Goal: Task Accomplishment & Management: Use online tool/utility

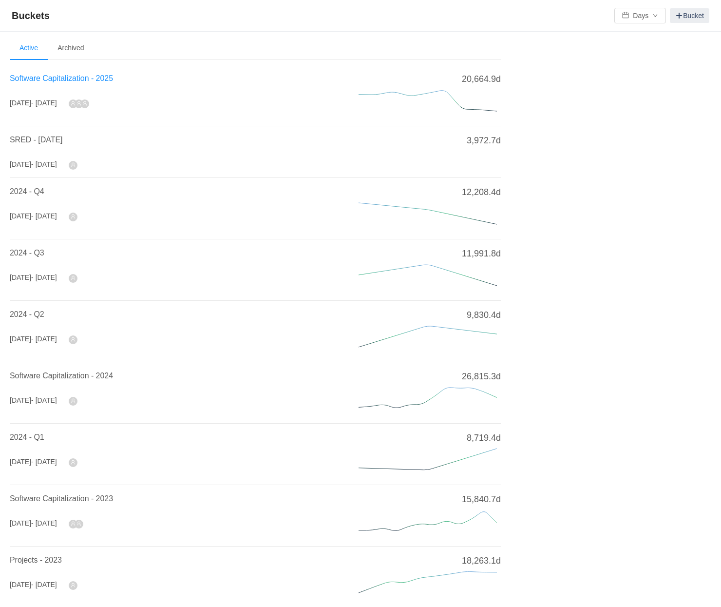
click at [77, 80] on span "Software Capitalization - 2025" at bounding box center [61, 78] width 103 height 8
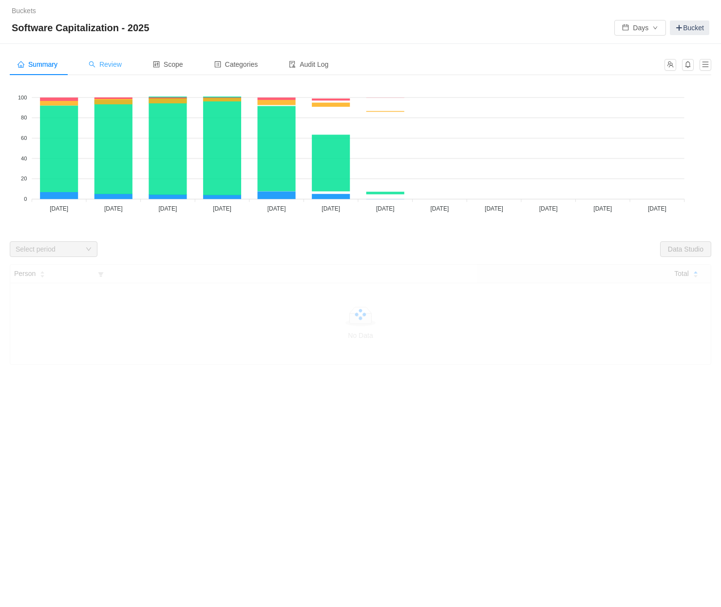
click at [112, 67] on span "Review" at bounding box center [105, 64] width 33 height 8
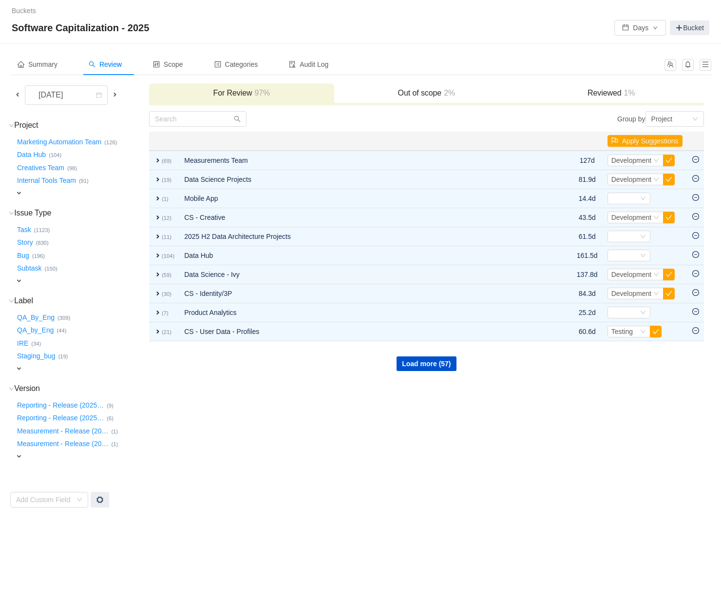
click at [21, 365] on span "expand" at bounding box center [19, 369] width 8 height 8
click at [62, 365] on div "Select value" at bounding box center [57, 370] width 77 height 10
type input "cape"
drag, startPoint x: 66, startPoint y: 383, endPoint x: 148, endPoint y: 387, distance: 82.0
click at [65, 383] on small "(14)" at bounding box center [61, 382] width 10 height 6
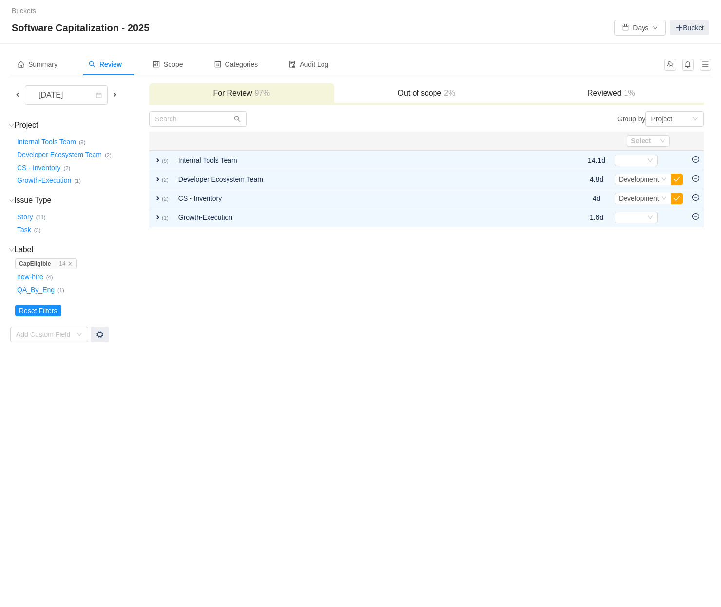
click at [271, 395] on div "Buckets / / Software Capitalization - 2025 Days Bucket Summary Review Scope Cat…" at bounding box center [360, 303] width 721 height 607
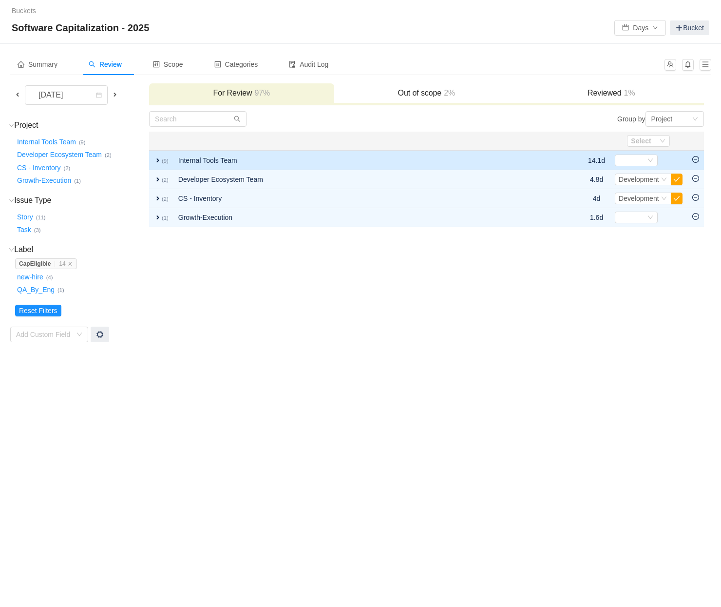
click at [159, 161] on span "expand" at bounding box center [158, 160] width 8 height 8
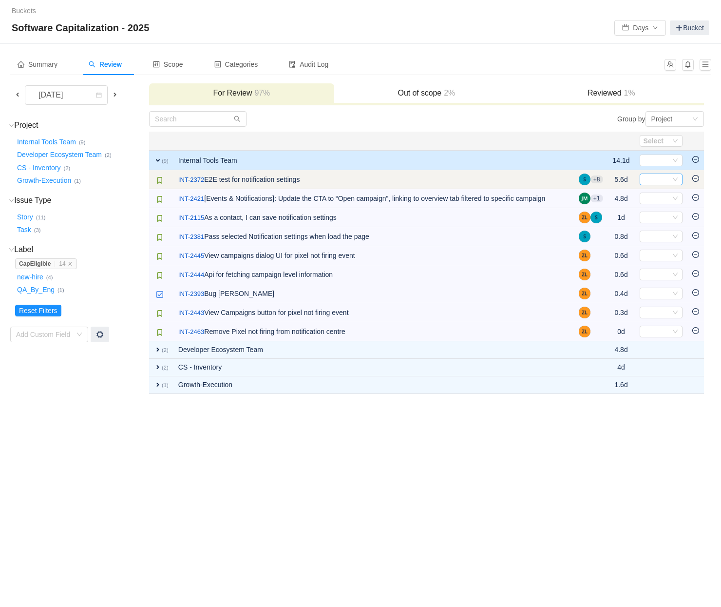
click at [654, 182] on div "Select" at bounding box center [657, 179] width 27 height 11
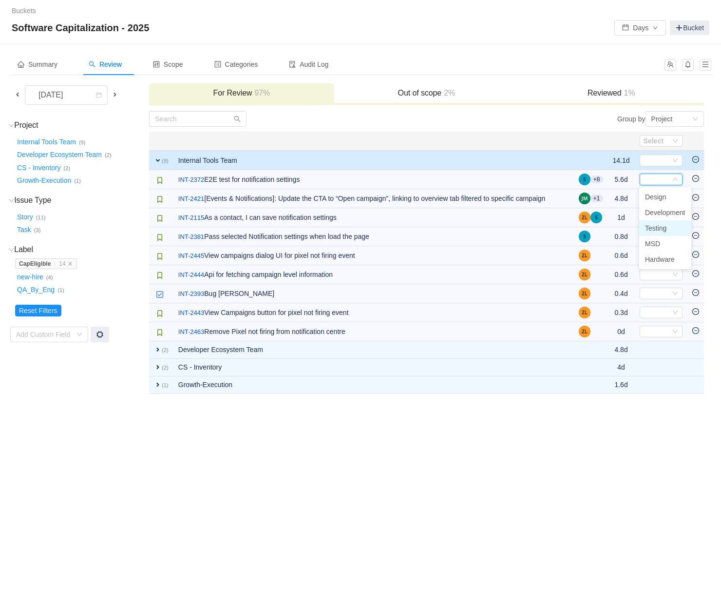
click at [667, 225] on span "Testing" at bounding box center [655, 228] width 21 height 8
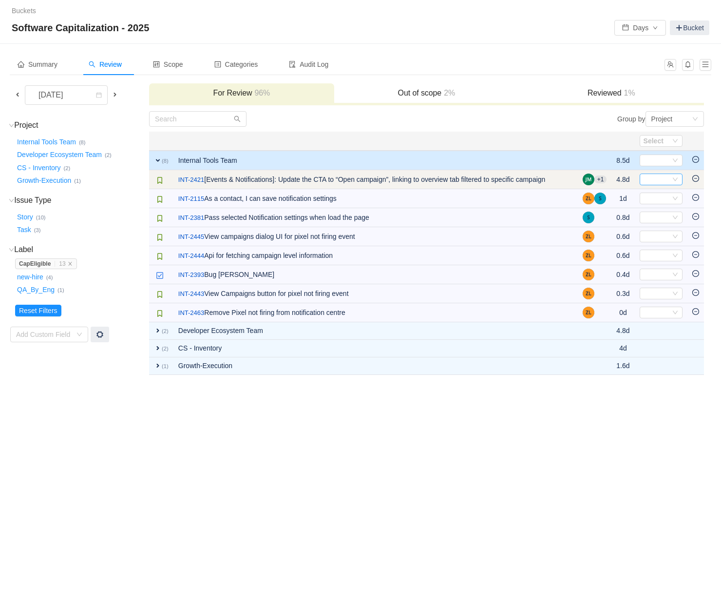
click at [675, 181] on icon "icon: down" at bounding box center [675, 179] width 6 height 6
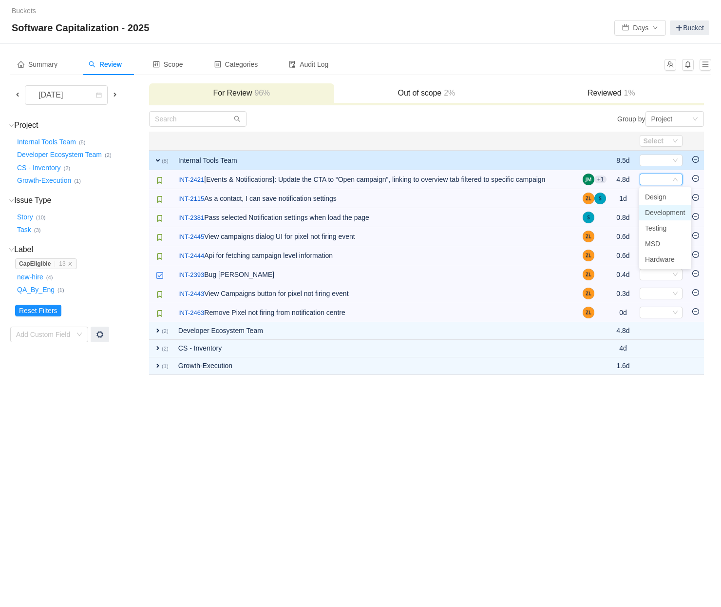
click at [666, 210] on span "Development" at bounding box center [665, 213] width 40 height 8
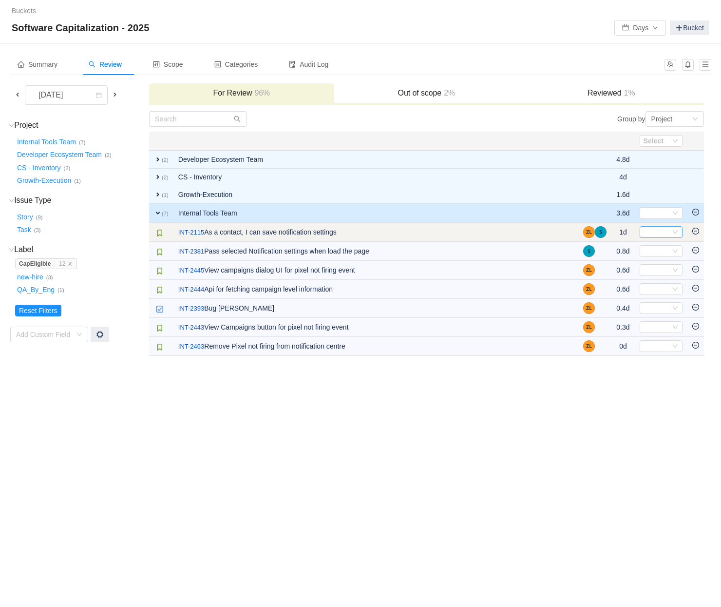
click at [679, 232] on div "Select" at bounding box center [661, 232] width 43 height 12
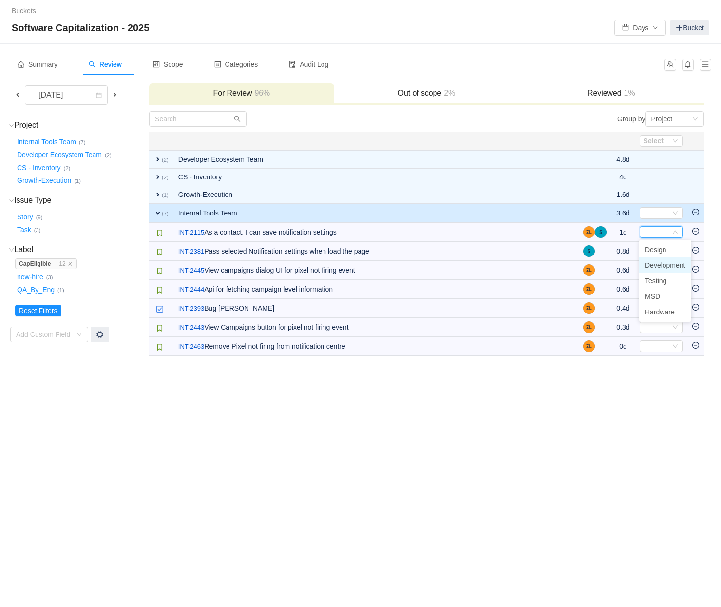
click at [666, 262] on span "Development" at bounding box center [665, 265] width 40 height 8
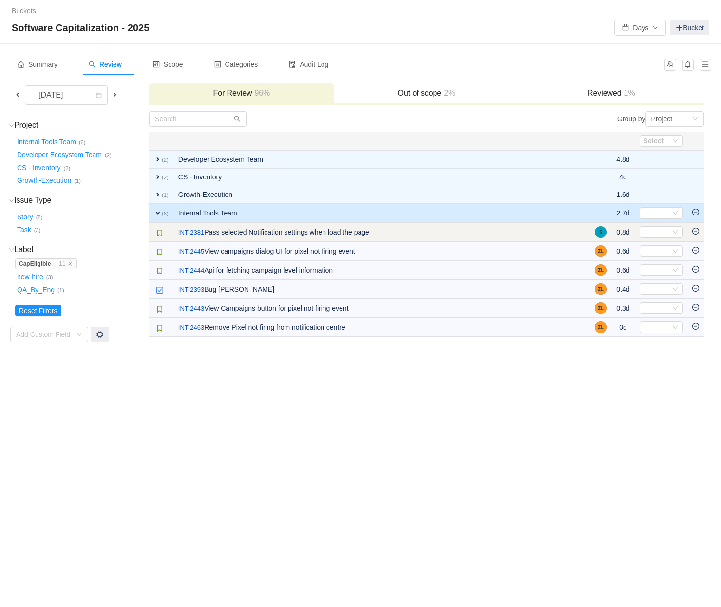
drag, startPoint x: 667, startPoint y: 232, endPoint x: 667, endPoint y: 238, distance: 6.4
click at [667, 233] on div "Select" at bounding box center [657, 232] width 27 height 11
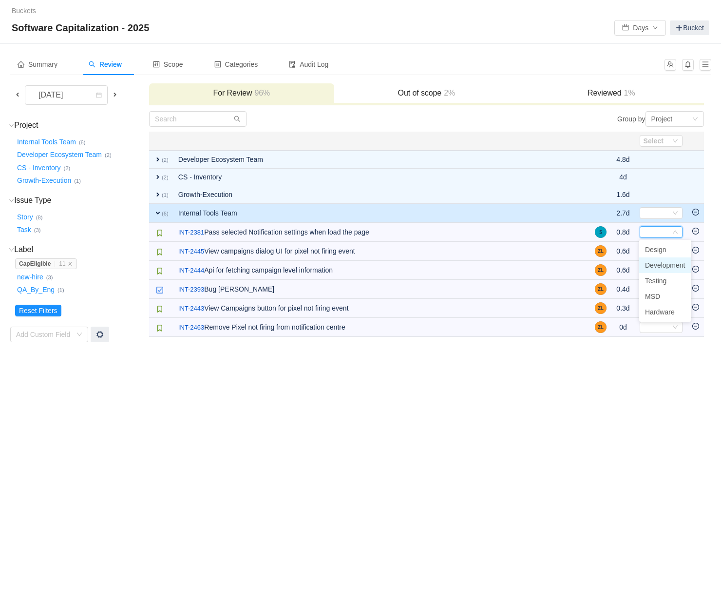
click at [664, 263] on span "Development" at bounding box center [665, 265] width 40 height 8
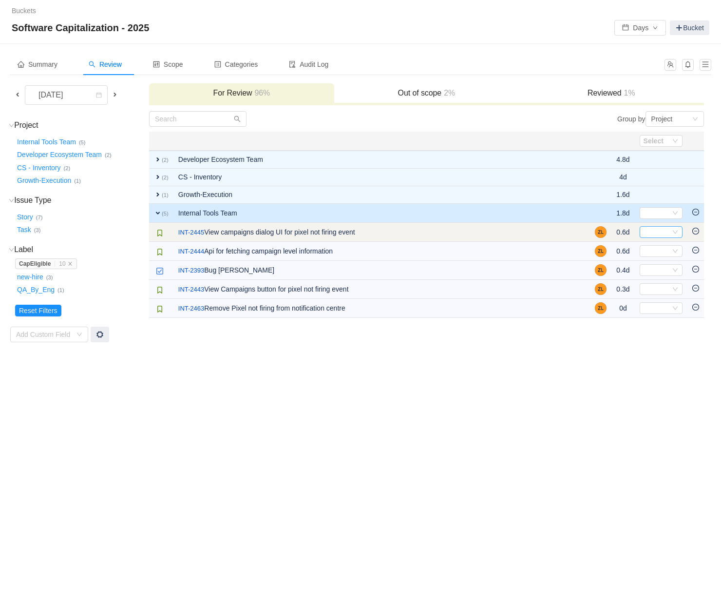
click at [664, 233] on div "Select" at bounding box center [657, 232] width 27 height 11
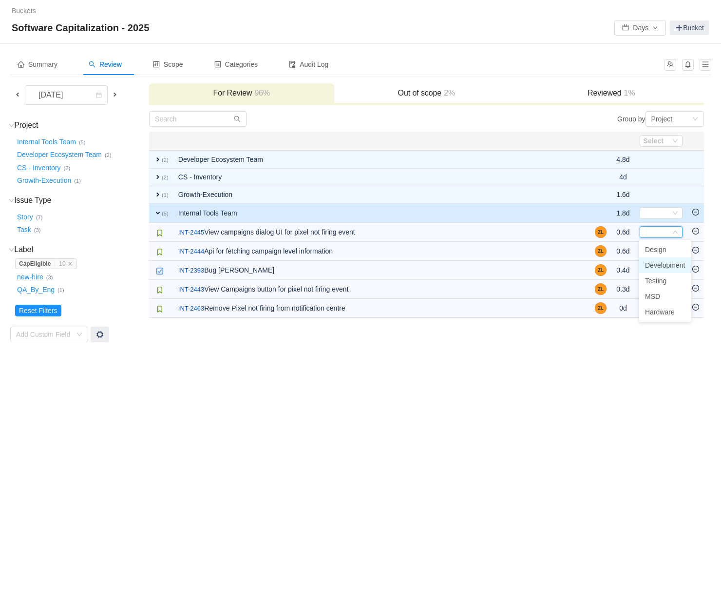
click at [659, 261] on span "Development" at bounding box center [665, 265] width 40 height 8
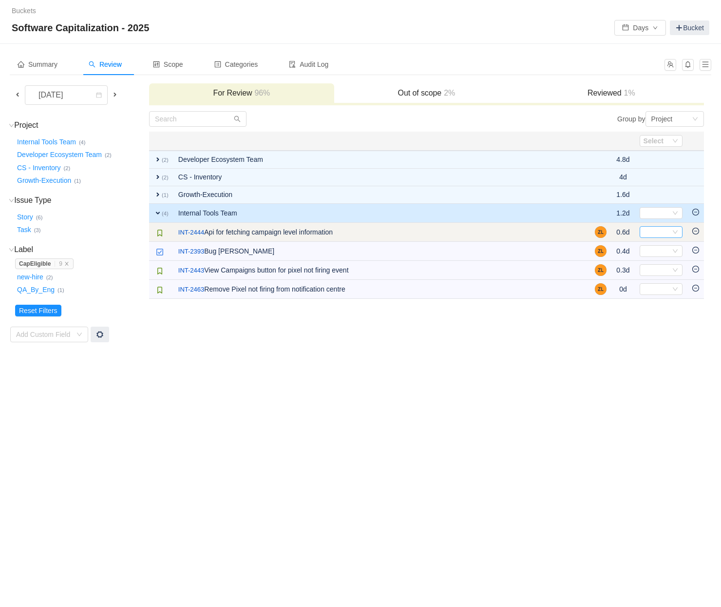
click at [665, 230] on div "Select" at bounding box center [657, 232] width 27 height 11
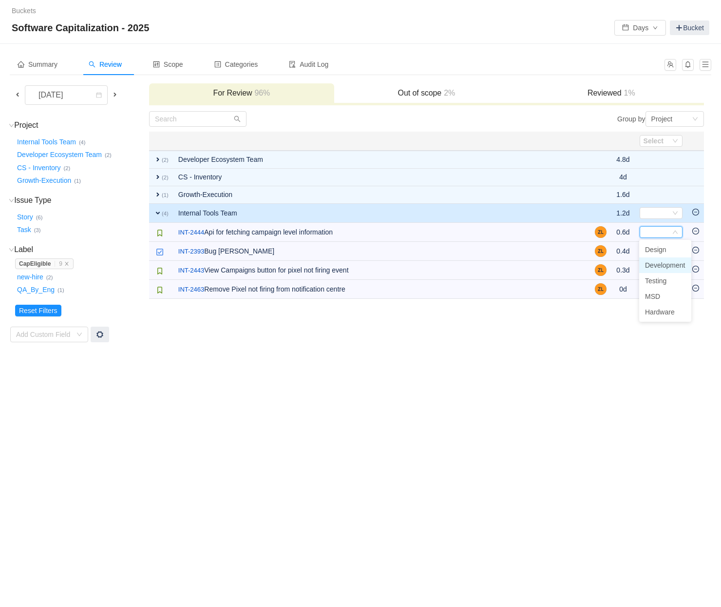
click at [660, 263] on span "Development" at bounding box center [665, 265] width 40 height 8
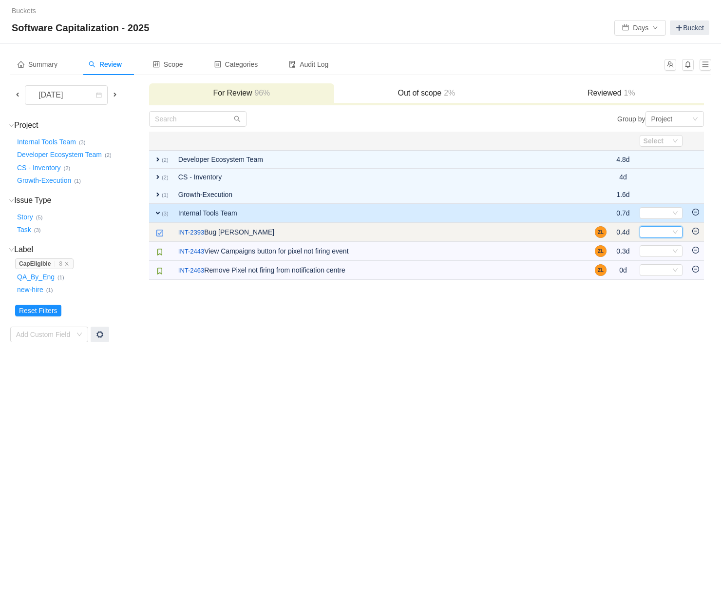
click at [650, 235] on div "Select" at bounding box center [657, 232] width 27 height 11
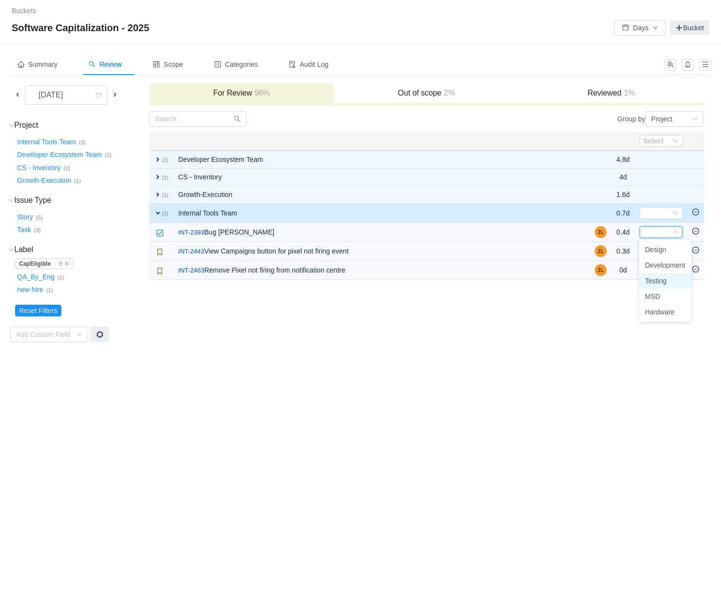
click at [656, 280] on span "Testing" at bounding box center [655, 281] width 21 height 8
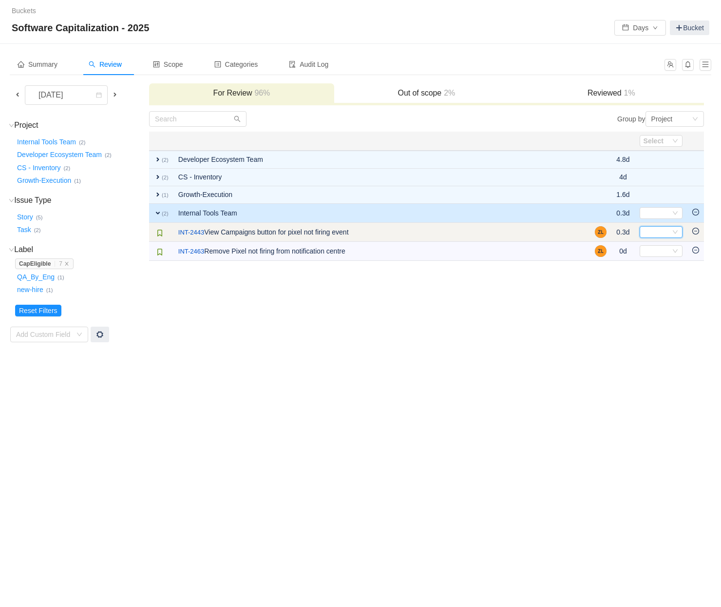
click at [655, 230] on div "Select" at bounding box center [657, 232] width 27 height 11
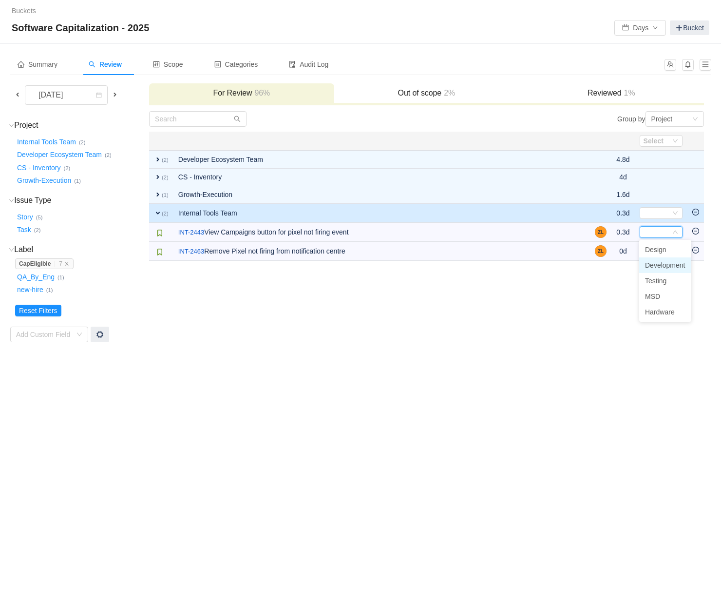
click at [655, 265] on span "Development" at bounding box center [665, 265] width 40 height 8
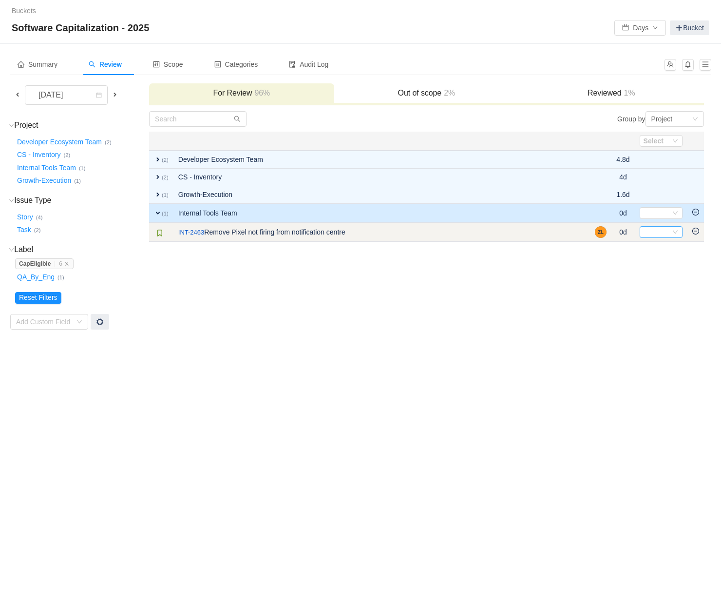
click at [654, 235] on div "Select" at bounding box center [657, 232] width 27 height 11
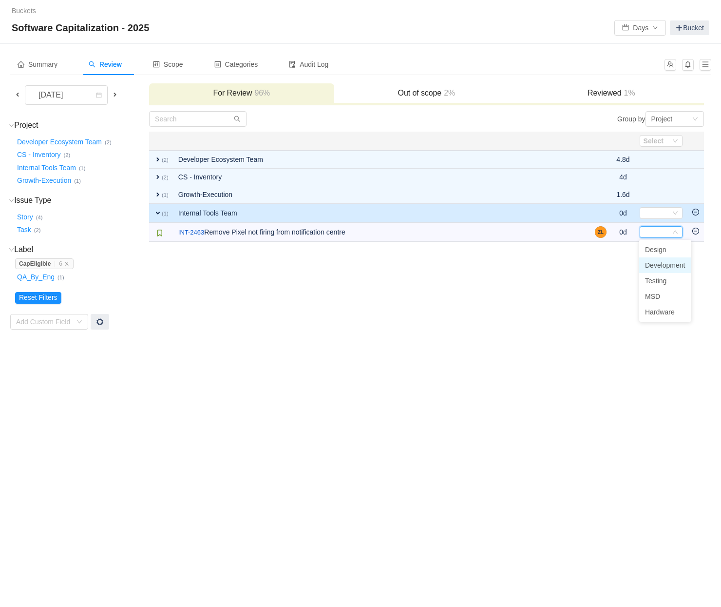
click at [655, 262] on span "Development" at bounding box center [665, 265] width 40 height 8
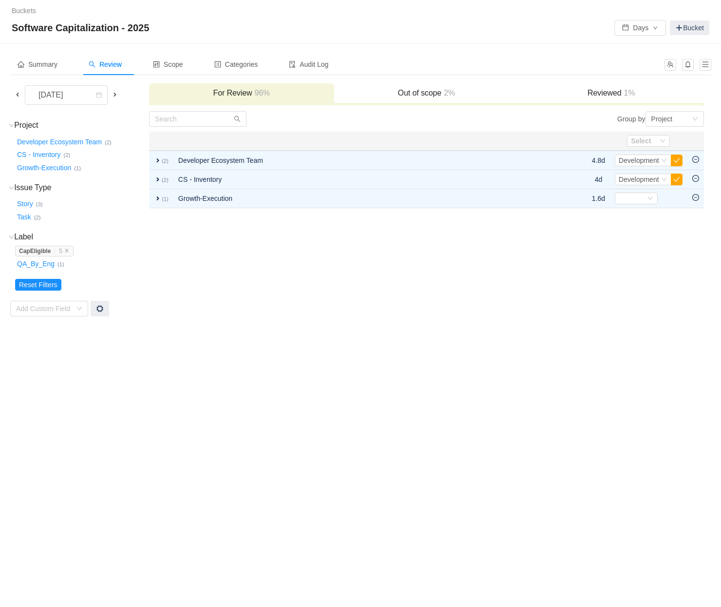
click at [476, 298] on td "Group by Project You will see tickets here after they were marked as out of sco…" at bounding box center [427, 214] width 556 height 206
click at [455, 92] on span "2%" at bounding box center [449, 93] width 14 height 8
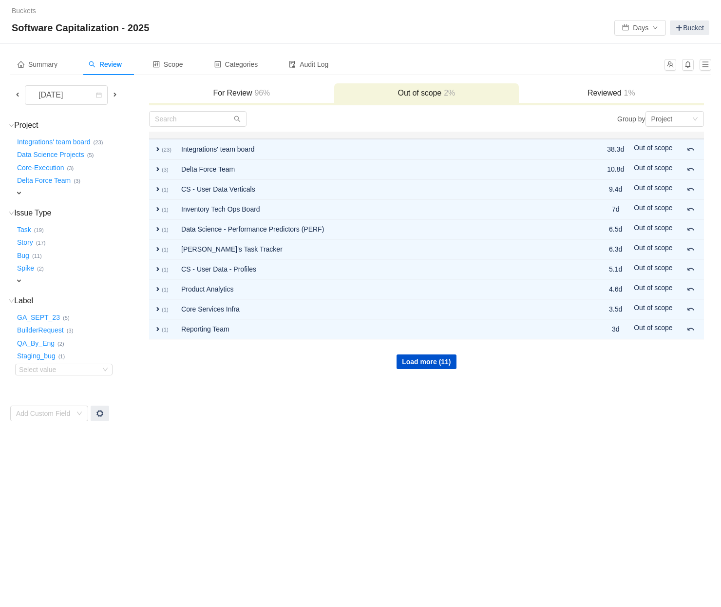
click at [608, 94] on h3 "Reviewed 1%" at bounding box center [611, 93] width 175 height 10
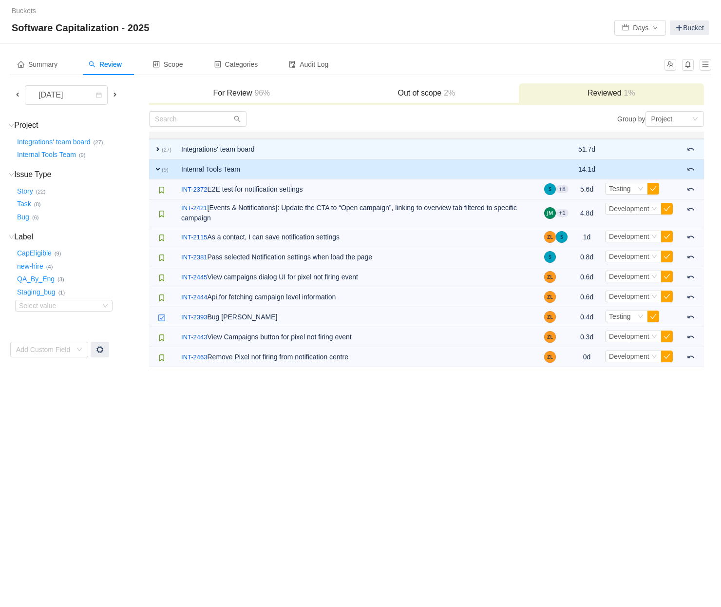
click at [476, 93] on h3 "Out of scope 2%" at bounding box center [426, 93] width 175 height 10
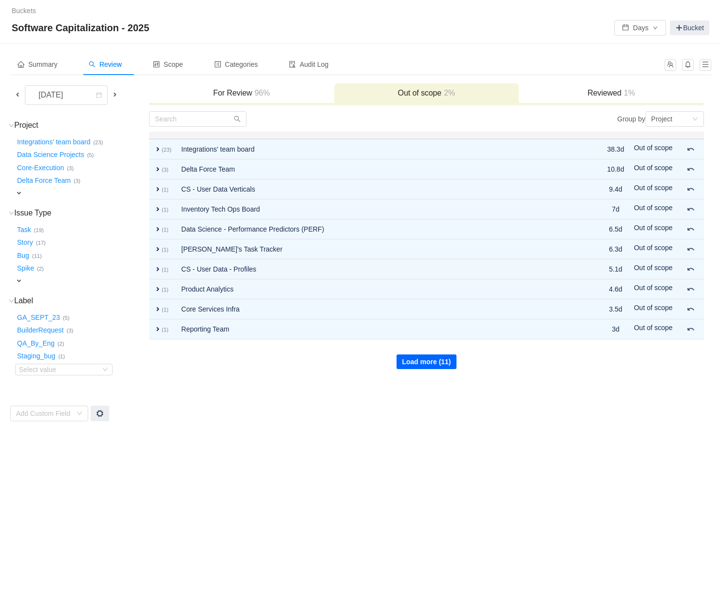
click at [440, 360] on button "Load more (11)" at bounding box center [426, 361] width 59 height 15
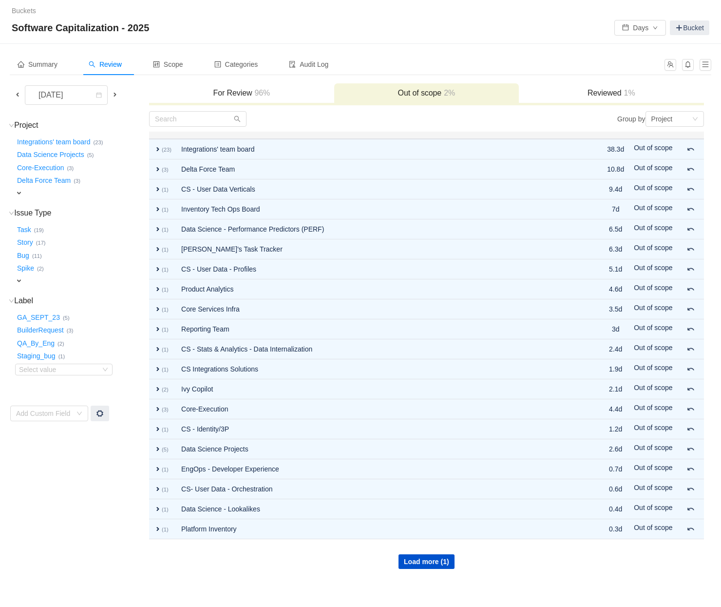
click at [119, 97] on span at bounding box center [115, 95] width 8 height 8
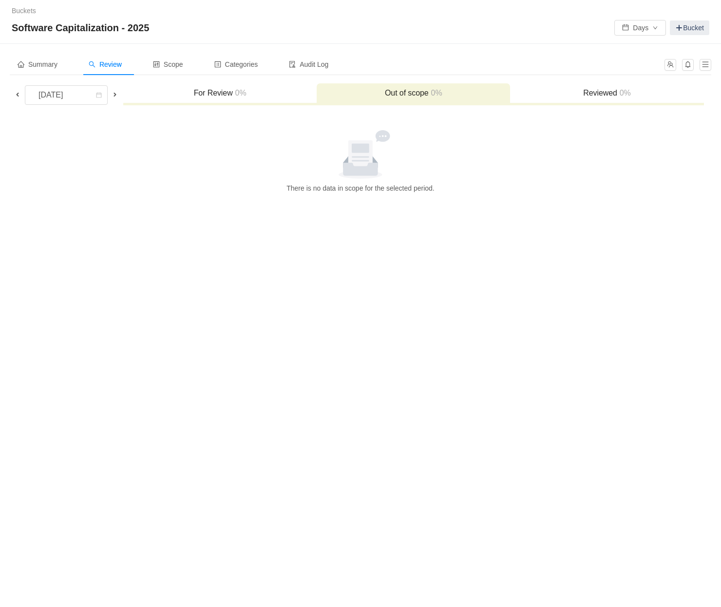
drag, startPoint x: 256, startPoint y: 157, endPoint x: 259, endPoint y: 128, distance: 29.3
click at [257, 156] on div at bounding box center [361, 154] width 694 height 49
click at [257, 94] on h3 "For Review 0%" at bounding box center [220, 93] width 184 height 10
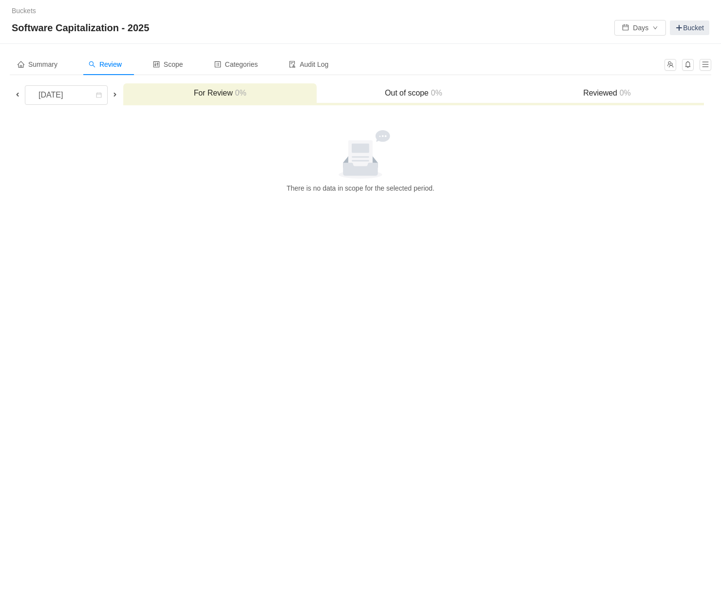
click at [15, 93] on span at bounding box center [18, 95] width 8 height 8
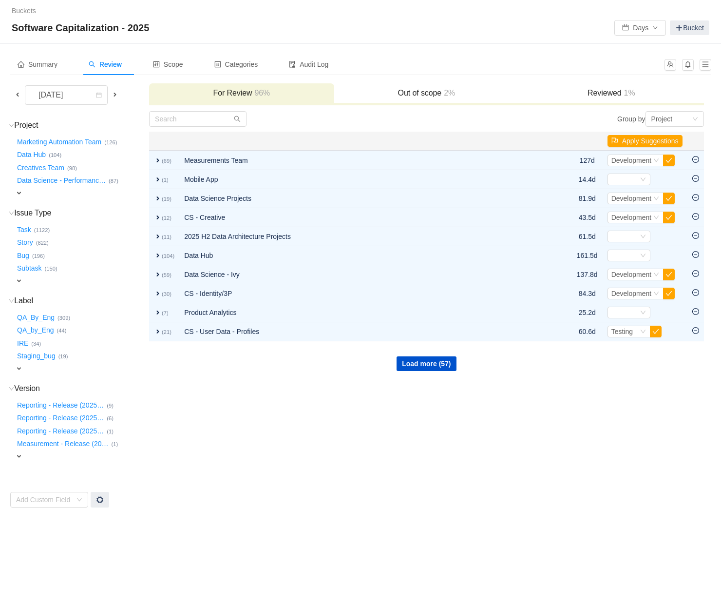
click at [15, 91] on span at bounding box center [18, 95] width 8 height 8
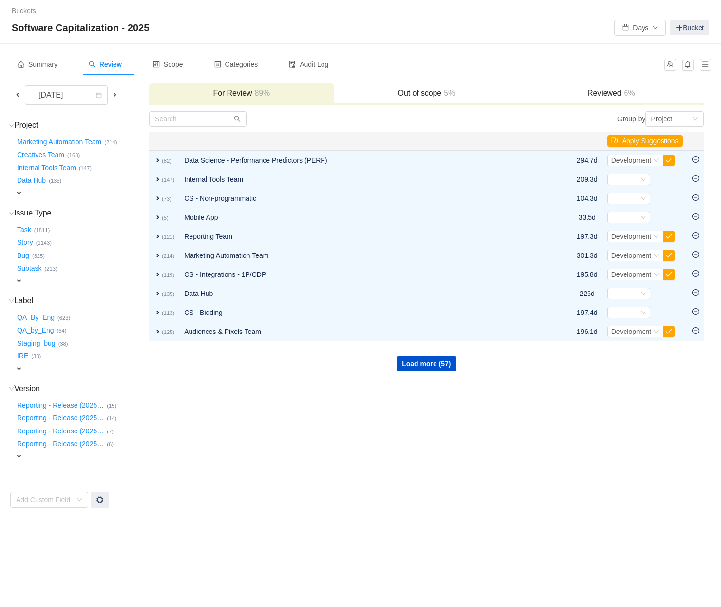
click at [20, 365] on span "expand" at bounding box center [19, 369] width 8 height 8
click at [33, 365] on div "Select value" at bounding box center [57, 370] width 77 height 10
type input "Cap"
click at [48, 383] on li "CapEligible (24)" at bounding box center [63, 381] width 97 height 16
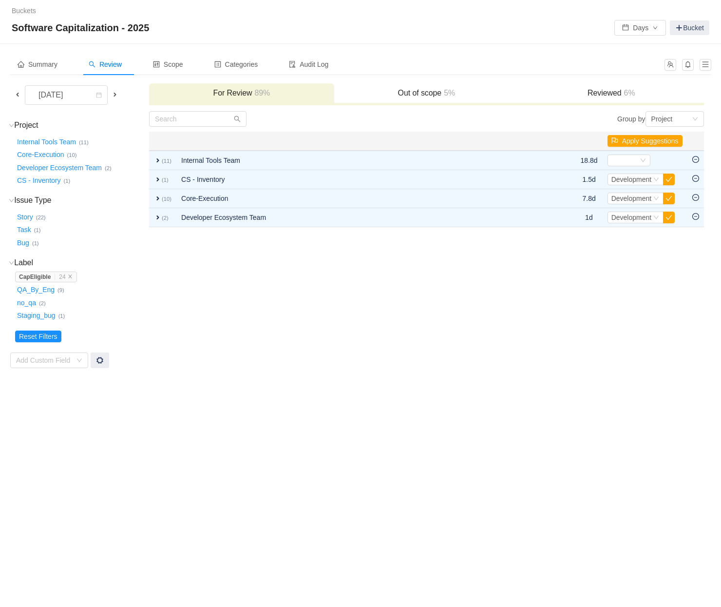
click at [232, 390] on div "Buckets / / Software Capitalization - 2025 Days Bucket Summary Review Scope Cat…" at bounding box center [360, 303] width 721 height 607
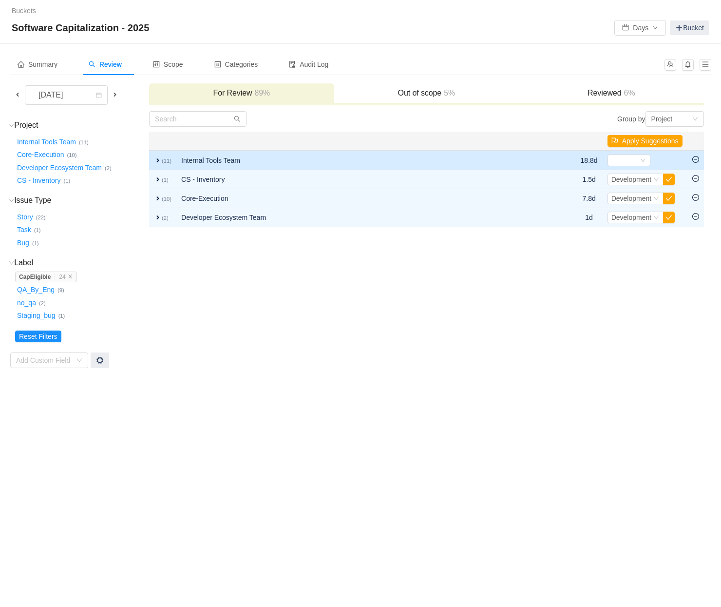
click at [154, 156] on span "expand" at bounding box center [158, 160] width 8 height 8
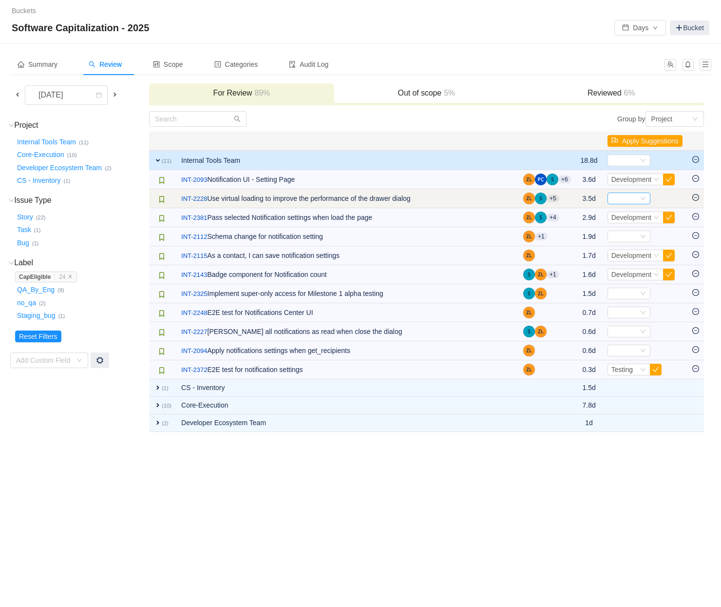
click at [625, 198] on div "Select" at bounding box center [625, 198] width 27 height 11
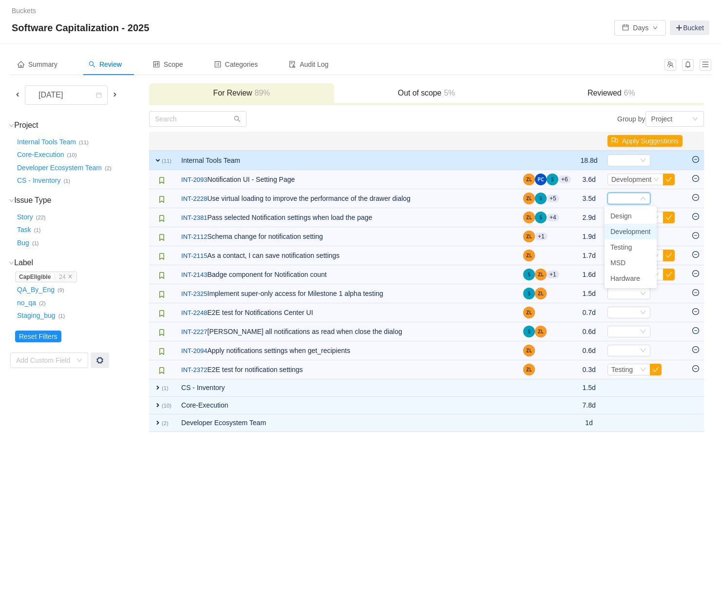
click at [627, 228] on span "Development" at bounding box center [631, 232] width 40 height 8
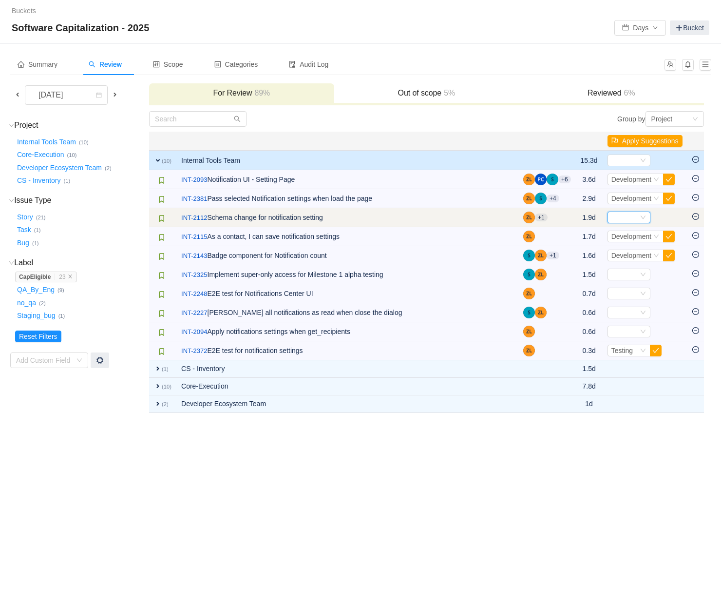
click at [621, 218] on div "Select" at bounding box center [625, 217] width 27 height 11
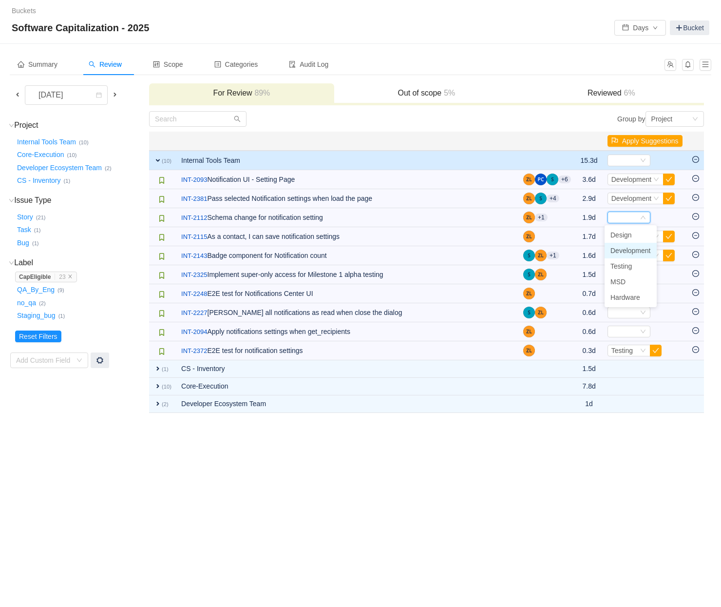
click at [620, 245] on li "Development" at bounding box center [631, 251] width 52 height 16
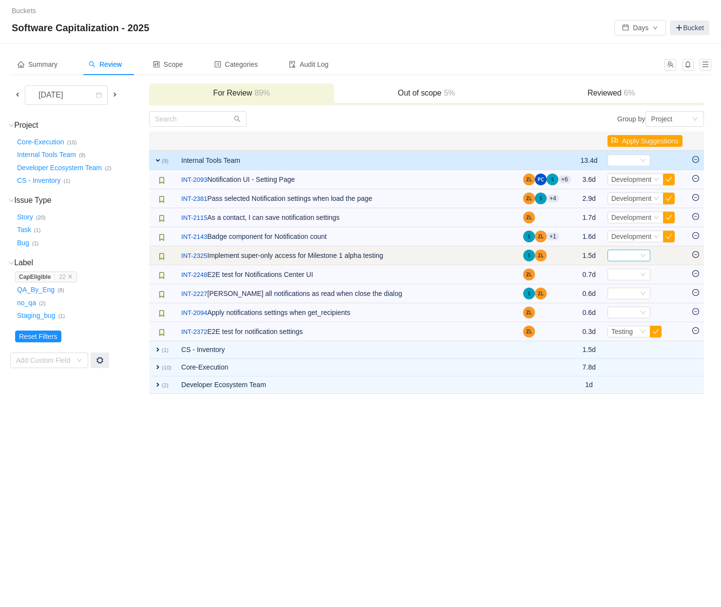
click at [616, 255] on div "Select" at bounding box center [625, 255] width 27 height 11
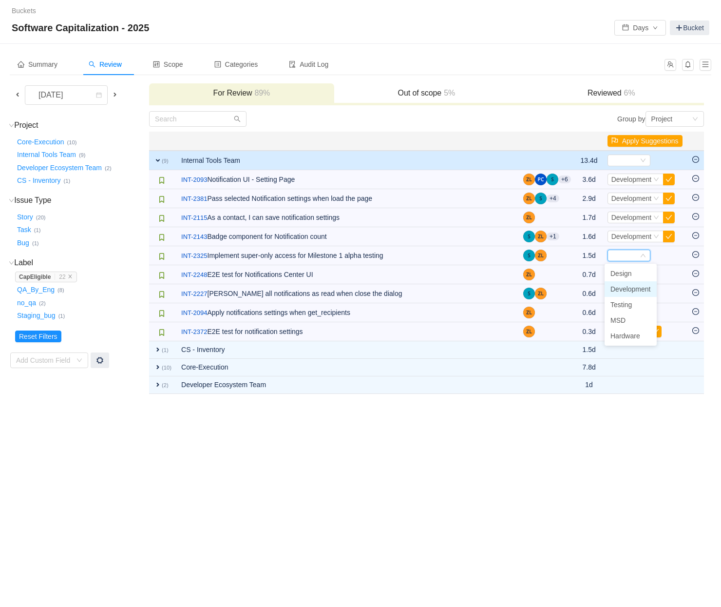
click at [618, 285] on span "Development" at bounding box center [631, 289] width 40 height 8
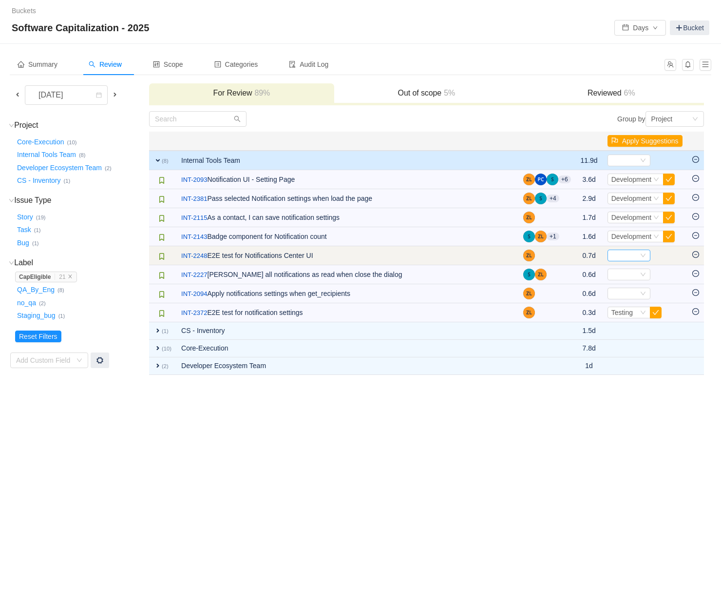
click at [621, 258] on div "Select" at bounding box center [625, 255] width 27 height 11
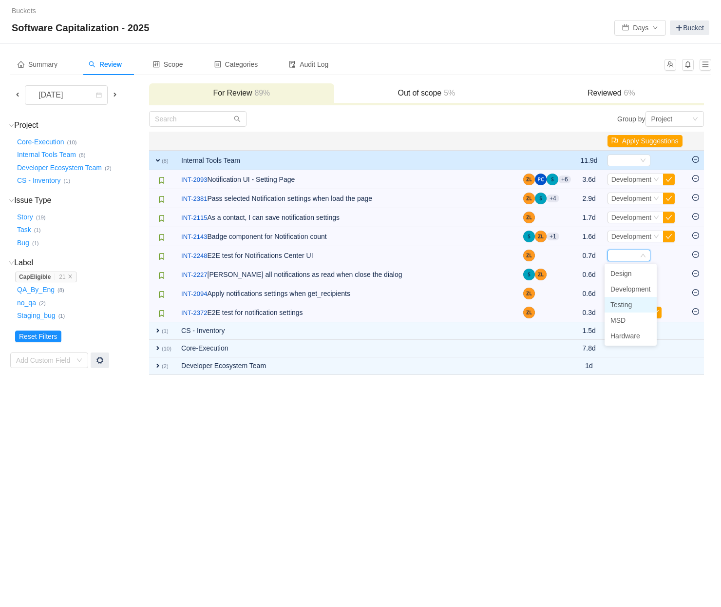
click at [625, 308] on li "Testing" at bounding box center [631, 305] width 52 height 16
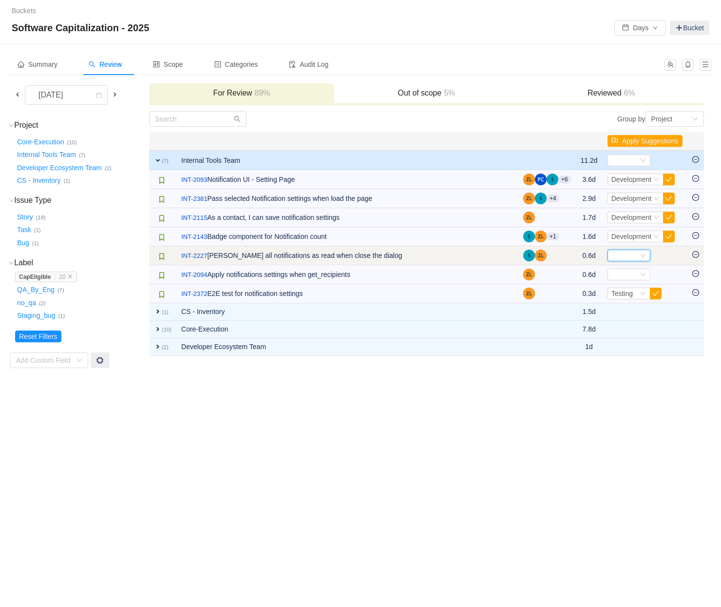
click at [629, 256] on div "Select" at bounding box center [625, 255] width 27 height 11
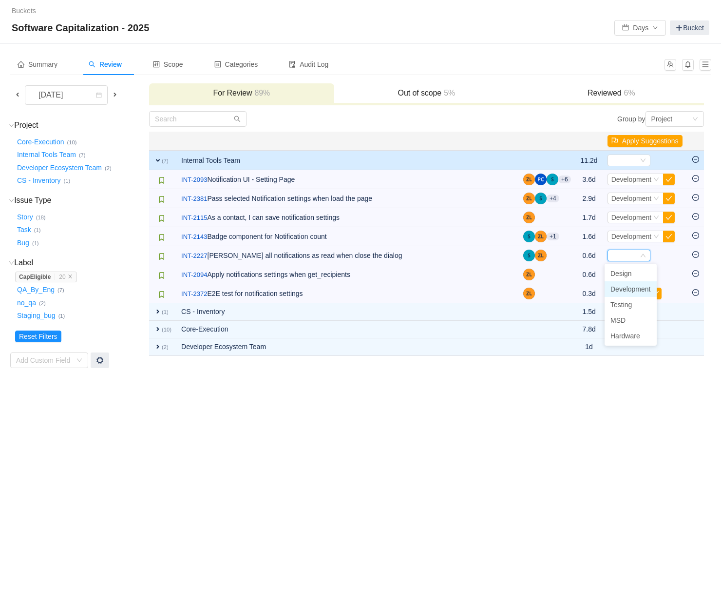
click at [629, 289] on span "Development" at bounding box center [631, 289] width 40 height 8
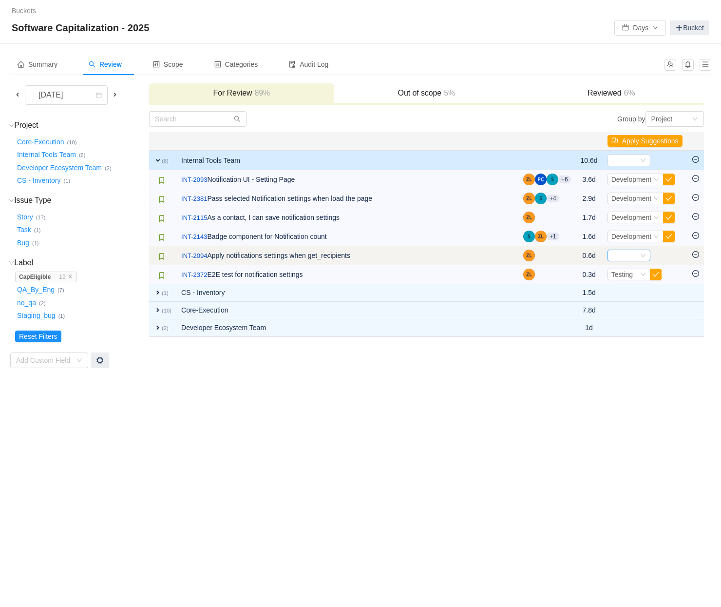
click at [633, 254] on div "Select" at bounding box center [625, 255] width 27 height 11
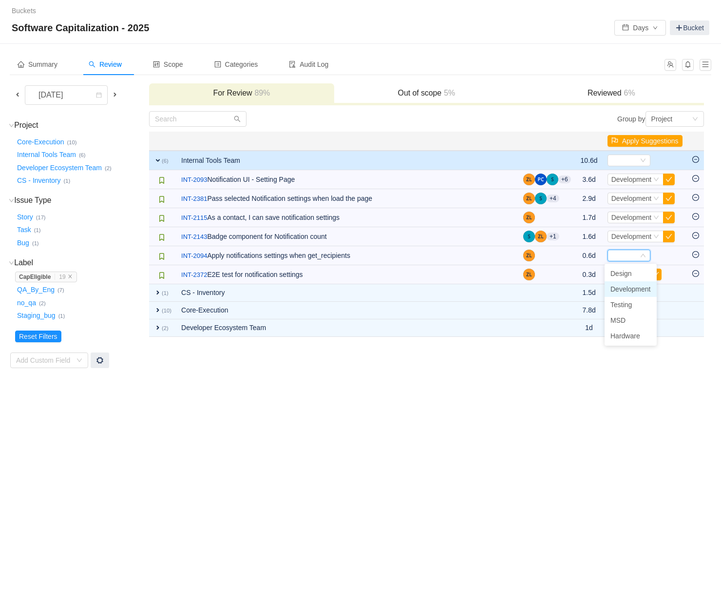
click at [633, 288] on span "Development" at bounding box center [631, 289] width 40 height 8
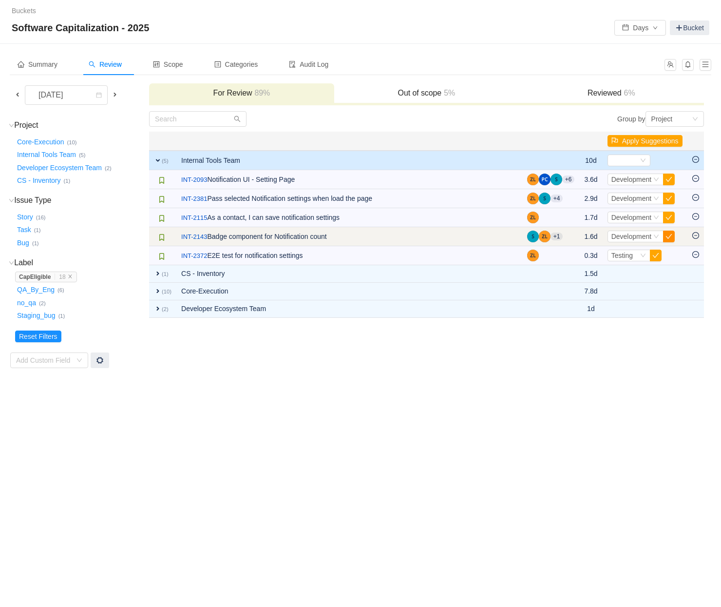
drag, startPoint x: 654, startPoint y: 255, endPoint x: 668, endPoint y: 238, distance: 21.2
click at [655, 255] on button "button" at bounding box center [656, 256] width 12 height 12
drag, startPoint x: 668, startPoint y: 237, endPoint x: 670, endPoint y: 228, distance: 9.4
click at [669, 237] on button "button" at bounding box center [669, 236] width 12 height 12
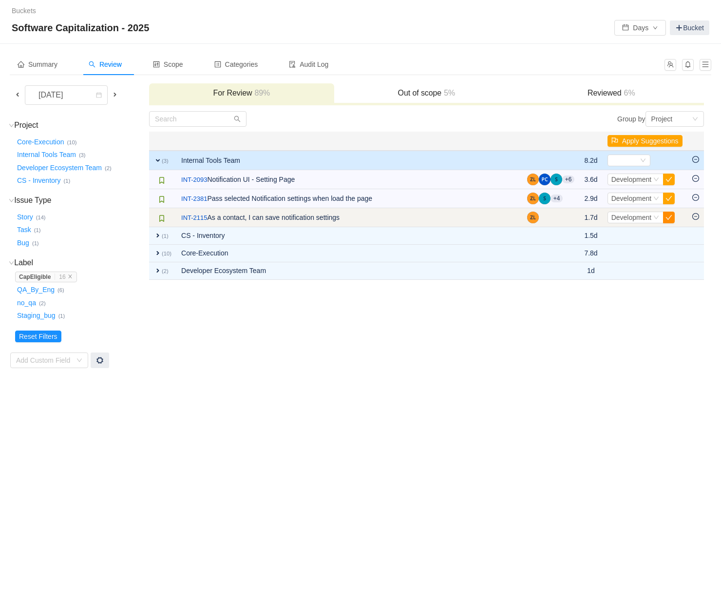
drag, startPoint x: 669, startPoint y: 219, endPoint x: 670, endPoint y: 204, distance: 15.1
click at [669, 219] on button "button" at bounding box center [669, 217] width 12 height 12
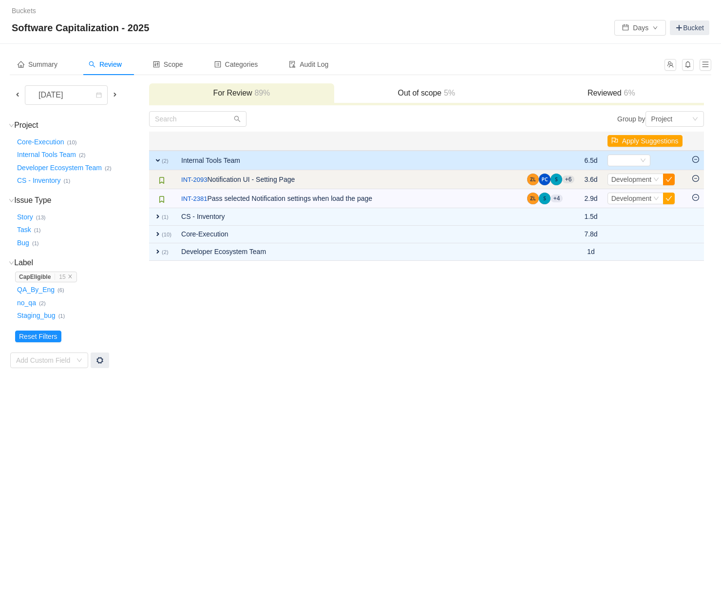
click at [670, 182] on button "button" at bounding box center [669, 179] width 12 height 12
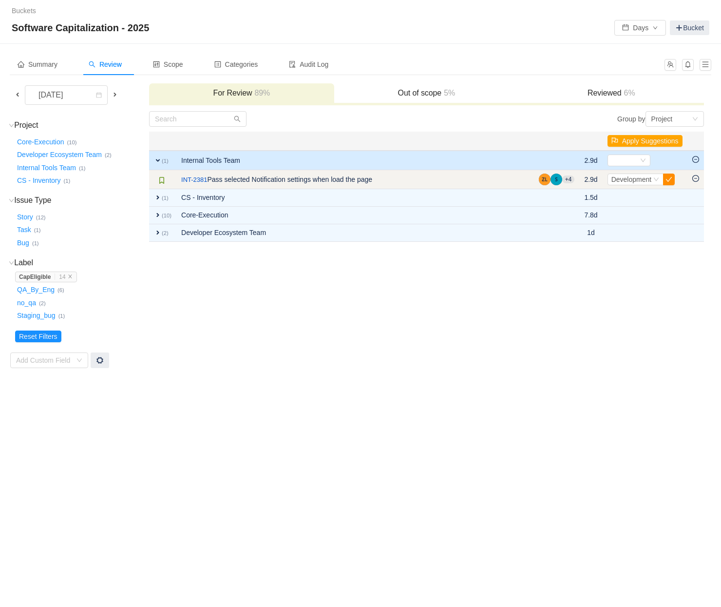
click at [672, 180] on button "button" at bounding box center [669, 179] width 12 height 12
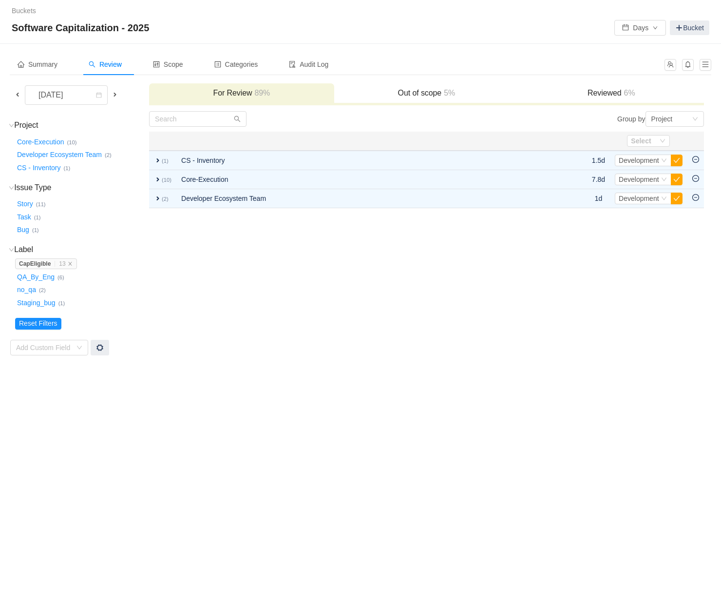
click at [21, 96] on span at bounding box center [18, 95] width 8 height 8
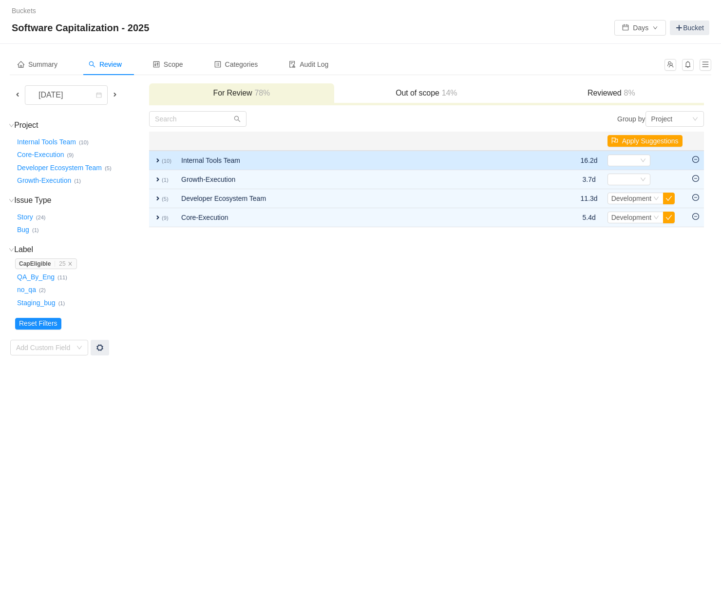
click at [158, 156] on span "expand" at bounding box center [158, 160] width 8 height 8
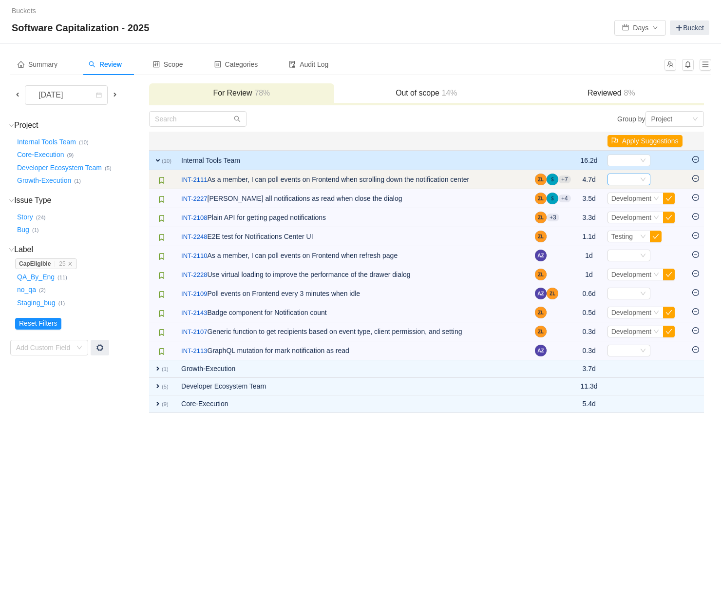
click at [613, 178] on div "Select" at bounding box center [625, 179] width 27 height 11
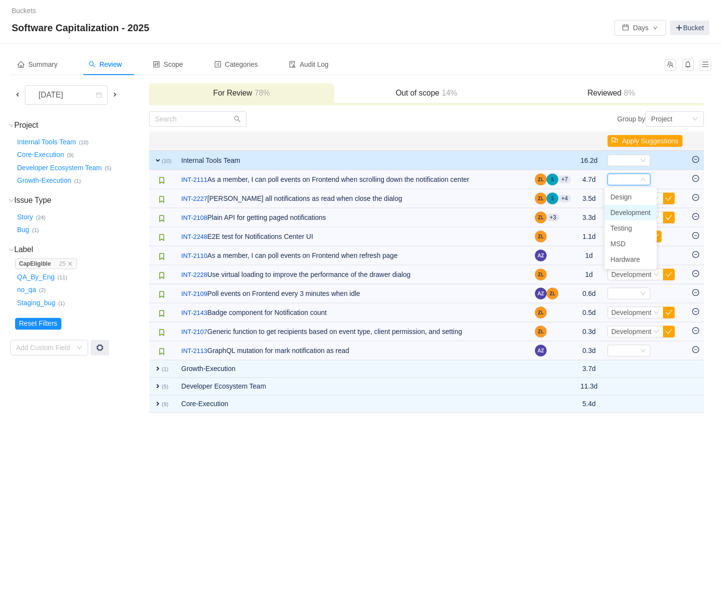
click at [623, 211] on span "Development" at bounding box center [631, 213] width 40 height 8
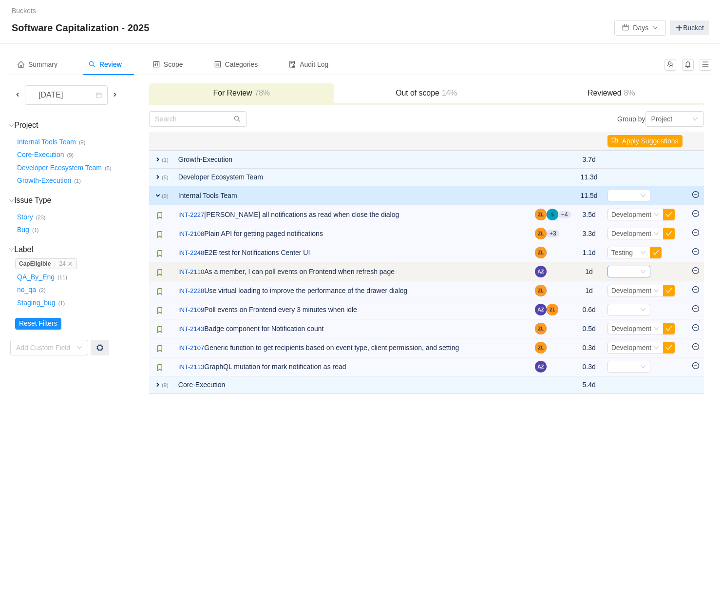
click at [614, 272] on div "Select" at bounding box center [625, 271] width 27 height 11
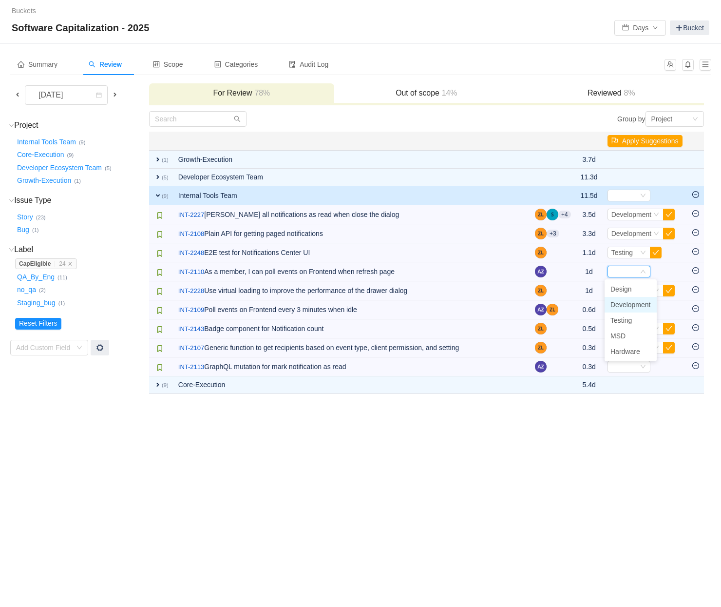
click at [615, 307] on span "Development" at bounding box center [631, 305] width 40 height 8
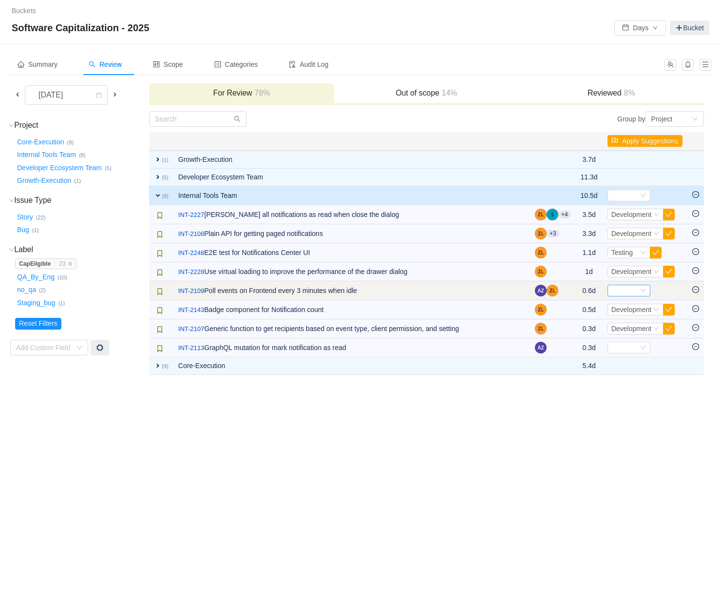
click at [625, 293] on div "Select" at bounding box center [625, 290] width 27 height 11
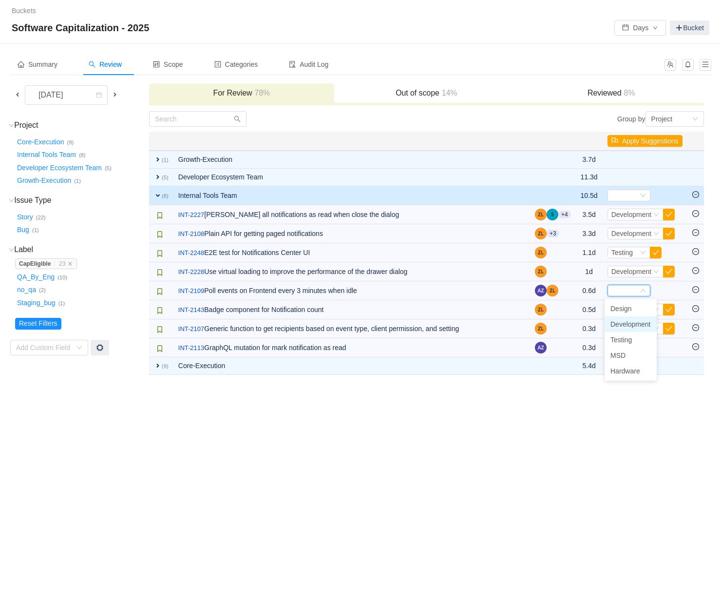
click at [626, 317] on li "Development" at bounding box center [631, 324] width 52 height 16
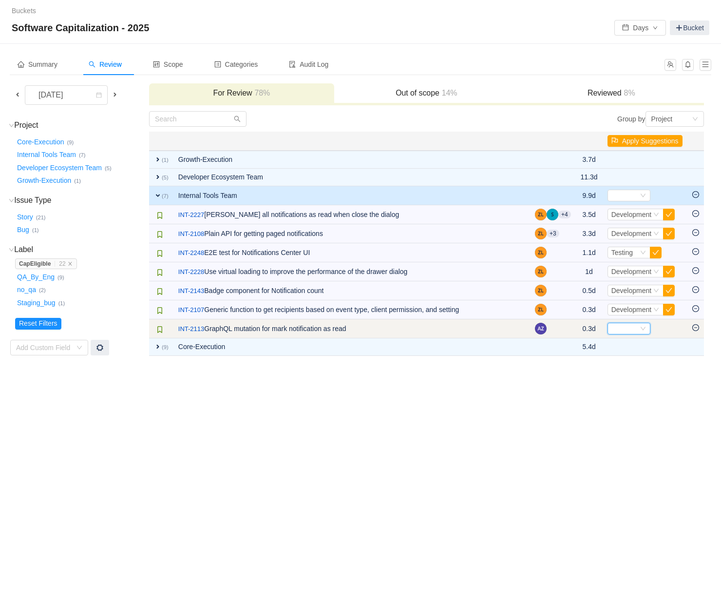
click at [619, 333] on div "Select" at bounding box center [625, 328] width 27 height 11
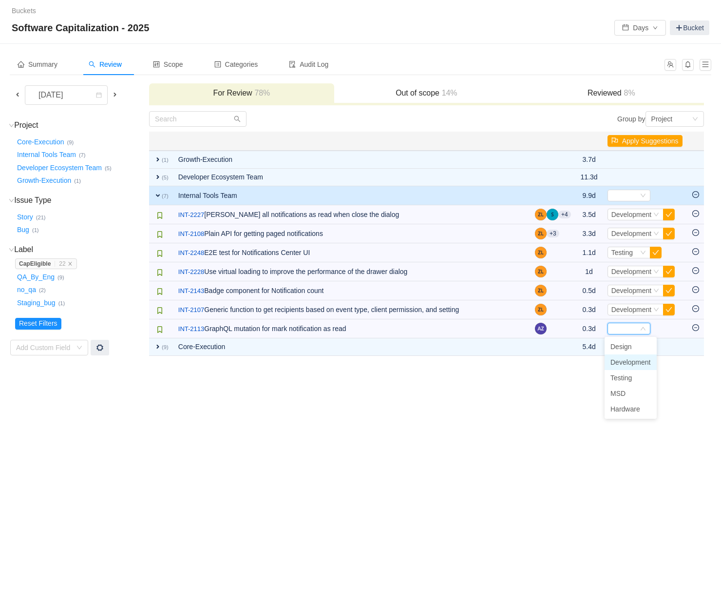
click at [620, 362] on span "Development" at bounding box center [631, 362] width 40 height 8
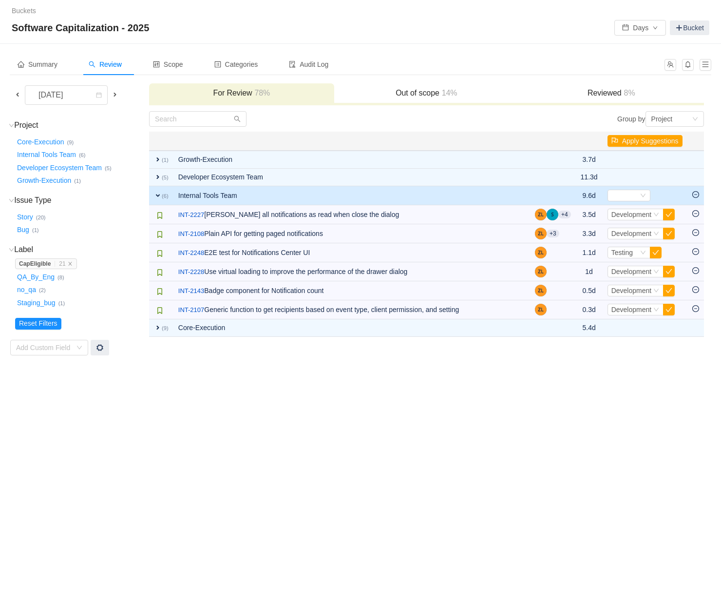
click at [635, 402] on div "Buckets / / Software Capitalization - 2025 Days Bucket Summary Review Scope Cat…" at bounding box center [360, 303] width 721 height 607
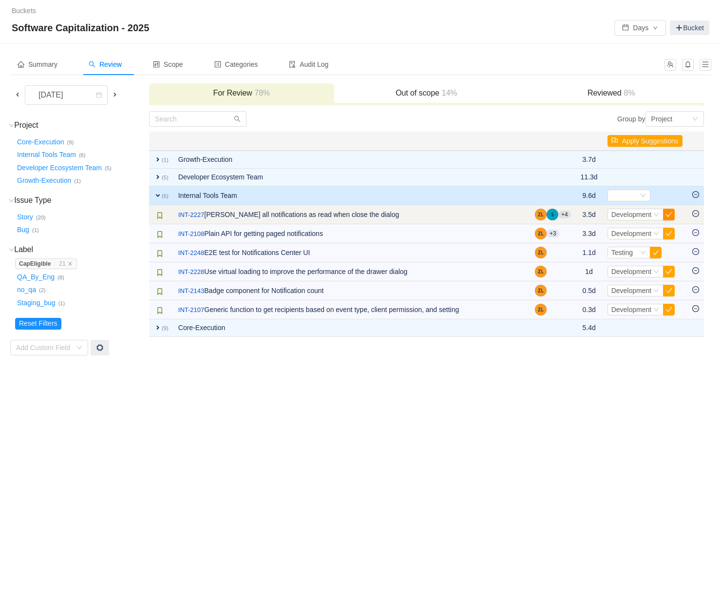
click at [667, 214] on button "button" at bounding box center [669, 215] width 12 height 12
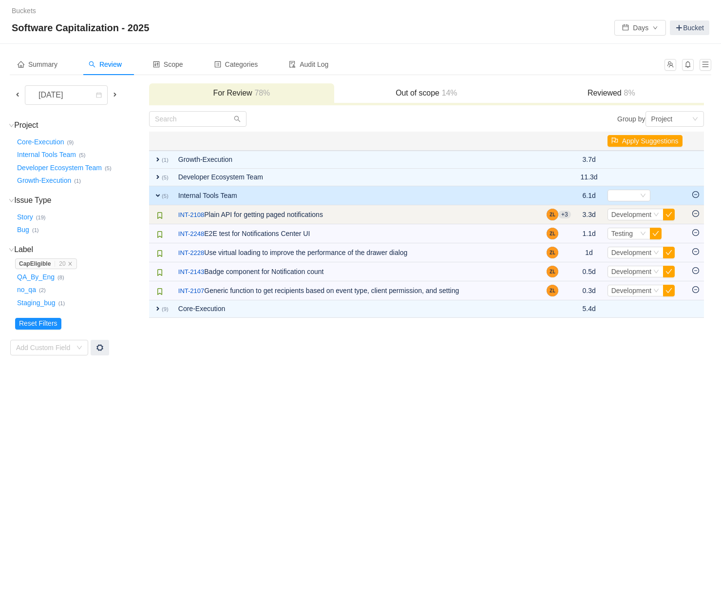
click at [668, 215] on button "button" at bounding box center [669, 215] width 12 height 12
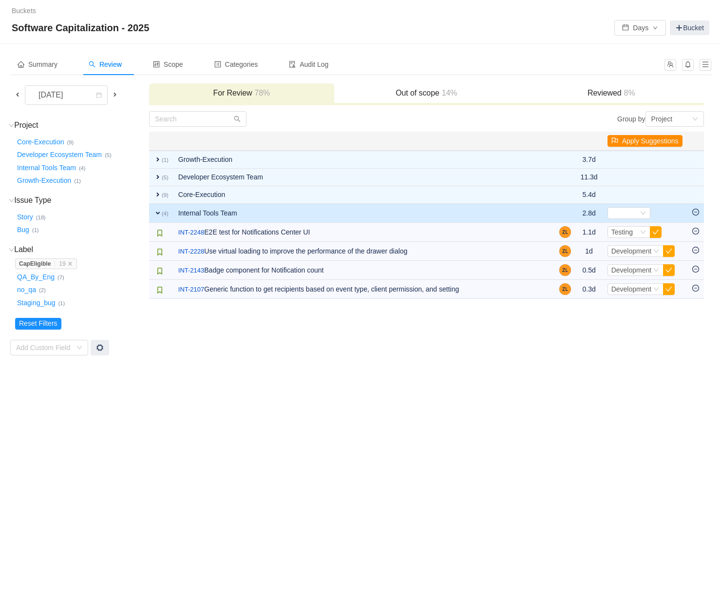
click at [657, 142] on button "Apply Suggestions" at bounding box center [645, 141] width 75 height 12
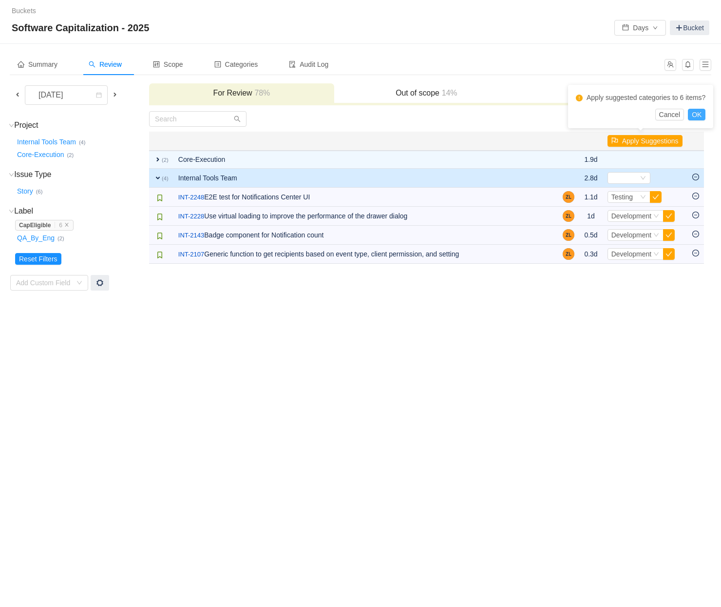
click at [710, 112] on div "Apply suggested categories to 6 items? Cancel OK" at bounding box center [640, 106] width 145 height 43
click at [706, 112] on button "OK" at bounding box center [697, 115] width 18 height 12
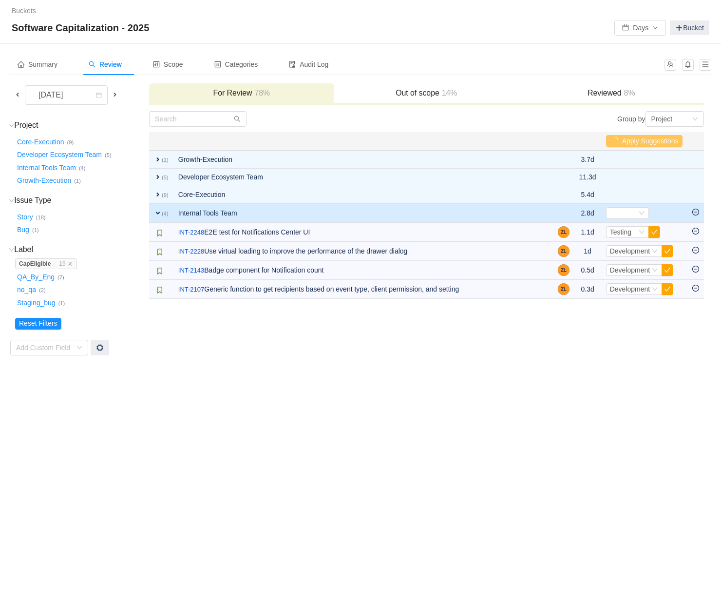
click at [17, 93] on span at bounding box center [18, 95] width 8 height 8
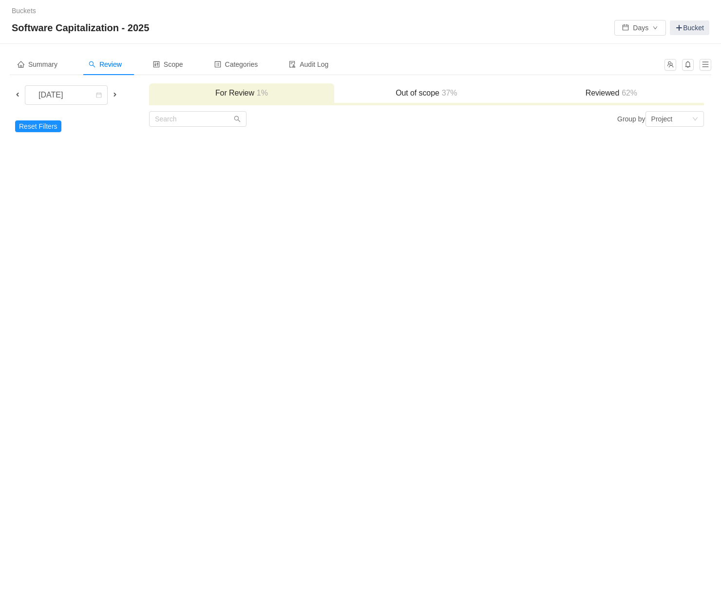
click at [192, 225] on div "Buckets / / Software Capitalization - 2025 Days Bucket Summary Review Scope Cat…" at bounding box center [360, 303] width 721 height 607
click at [392, 101] on div "Out of scope 37%" at bounding box center [426, 93] width 185 height 21
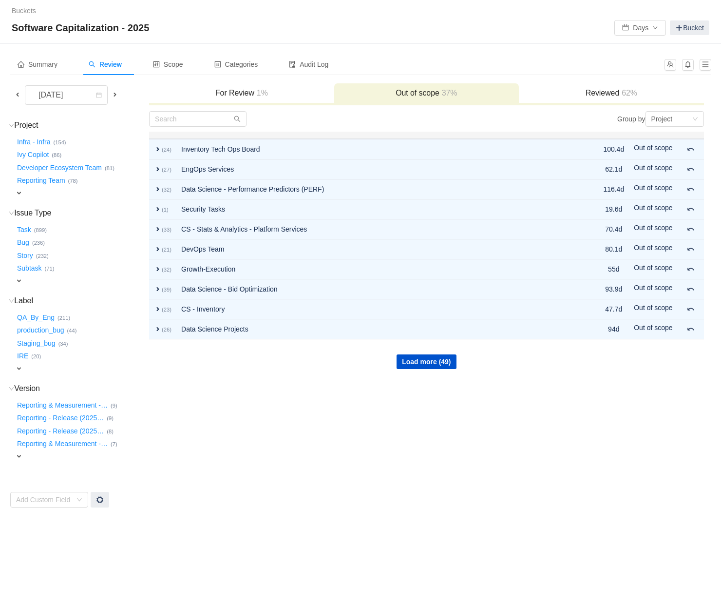
click at [274, 97] on h3 "For Review 1%" at bounding box center [241, 93] width 175 height 10
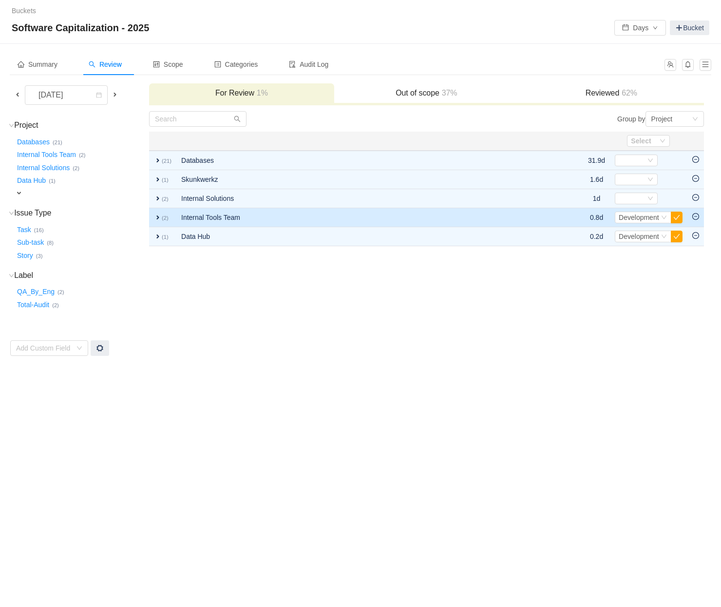
click at [248, 212] on td "Internal Tools Team" at bounding box center [354, 217] width 356 height 19
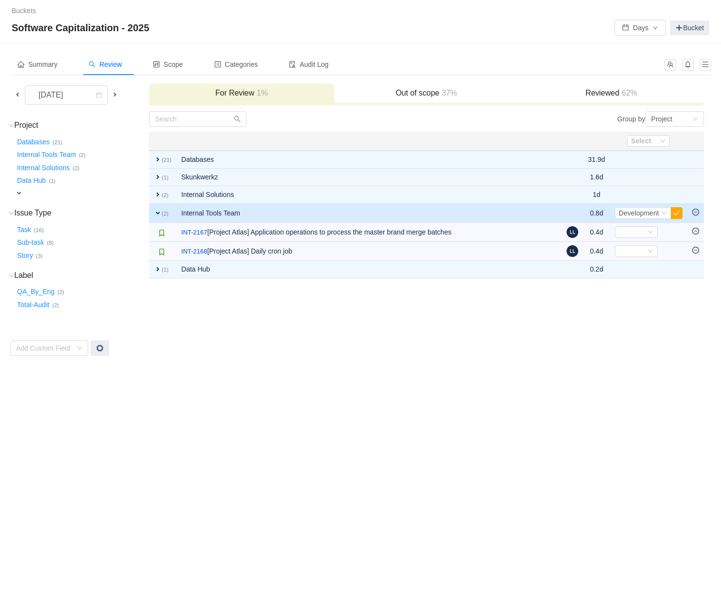
click at [16, 92] on span at bounding box center [18, 95] width 8 height 8
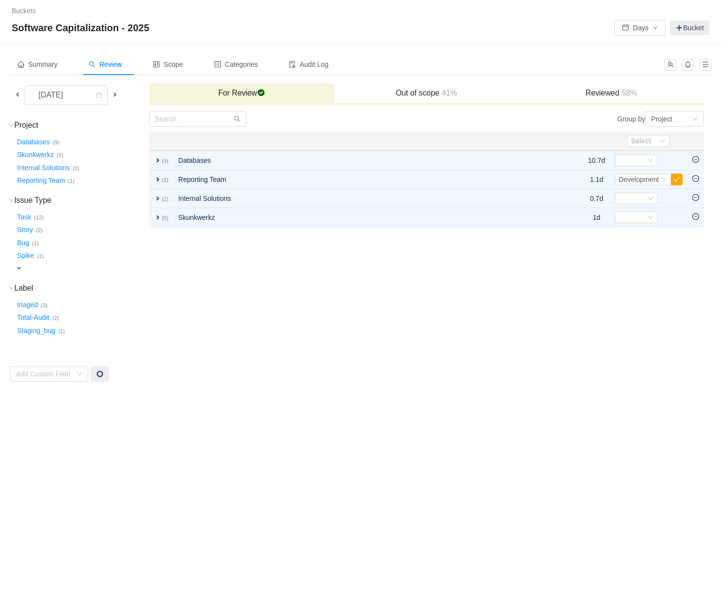
click at [332, 315] on td "Group by Project You will see tickets here after they were marked as out of sco…" at bounding box center [427, 246] width 556 height 271
click at [116, 92] on span at bounding box center [115, 95] width 8 height 8
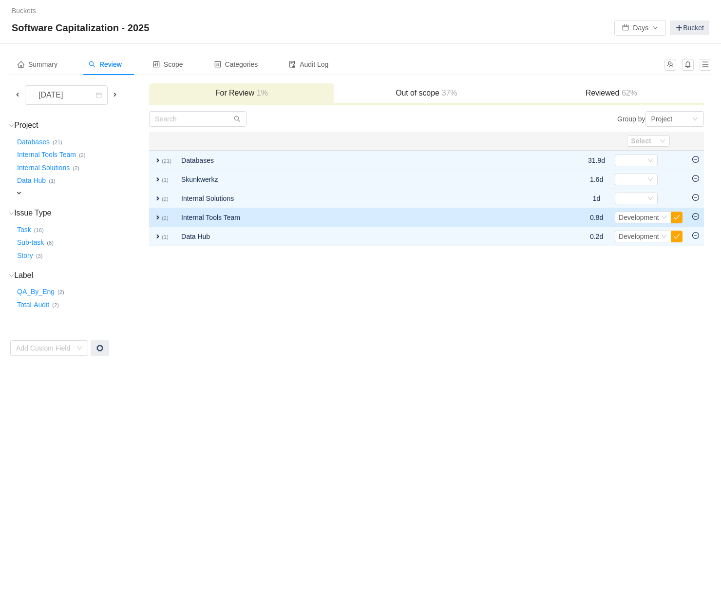
click at [155, 215] on span "expand" at bounding box center [158, 217] width 8 height 8
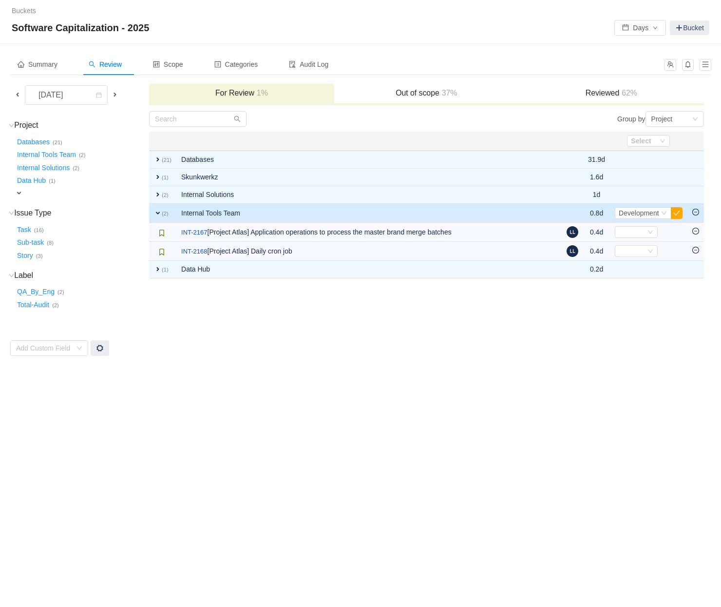
click at [112, 93] on span at bounding box center [115, 95] width 8 height 8
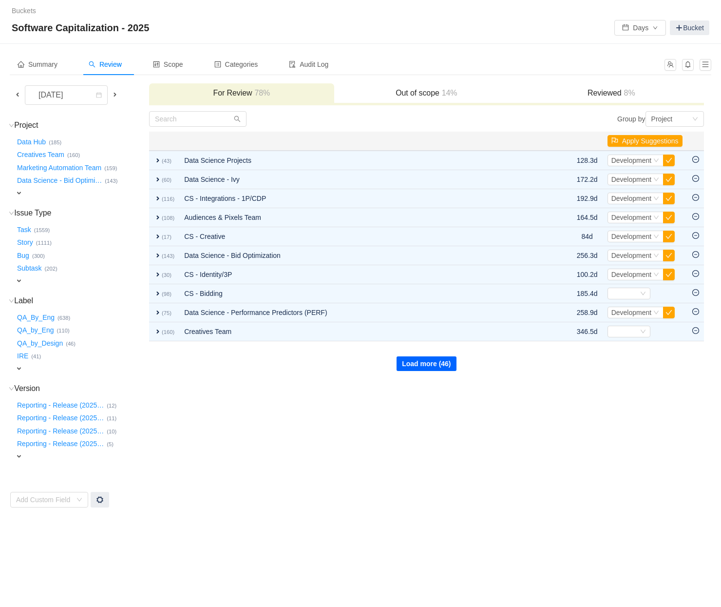
click at [432, 360] on button "Load more (46)" at bounding box center [426, 363] width 59 height 15
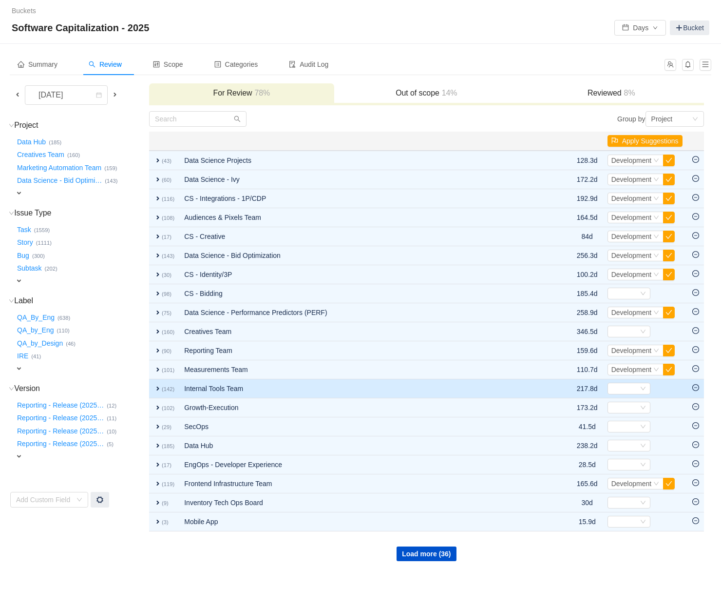
click at [211, 393] on td "Internal Tools Team" at bounding box center [363, 388] width 369 height 19
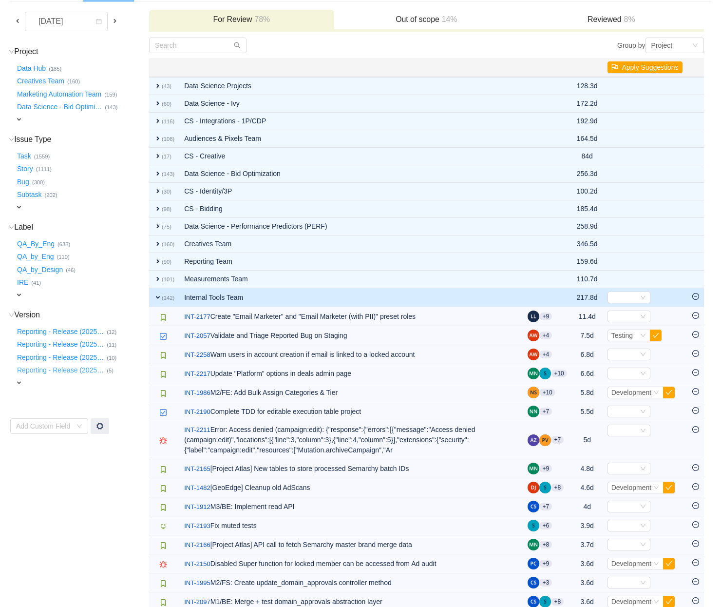
scroll to position [75, 0]
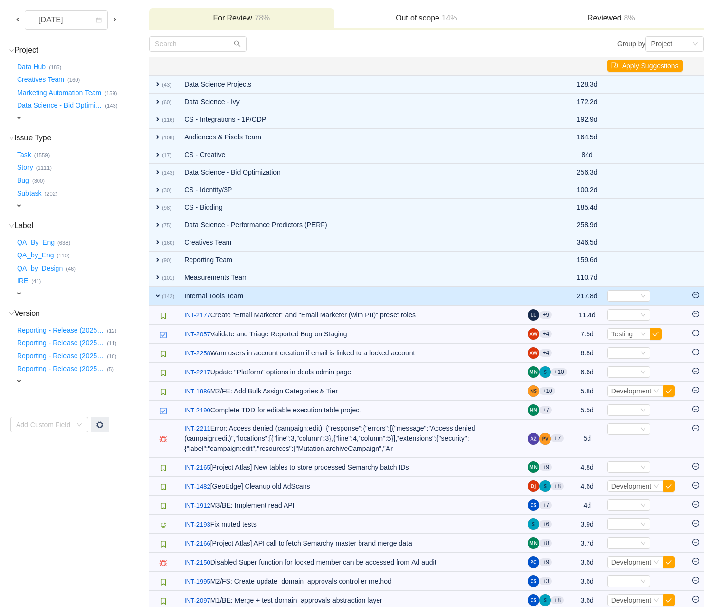
click at [40, 288] on div "expand" at bounding box center [68, 293] width 106 height 10
click at [51, 289] on div "Select value" at bounding box center [57, 294] width 77 height 10
type input "x"
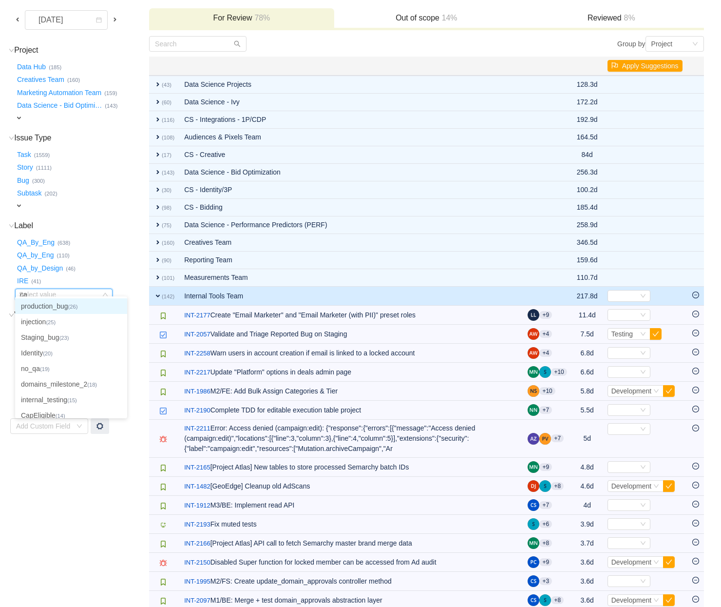
type input "cap"
click at [49, 307] on li "CapEligible (14)" at bounding box center [63, 306] width 97 height 16
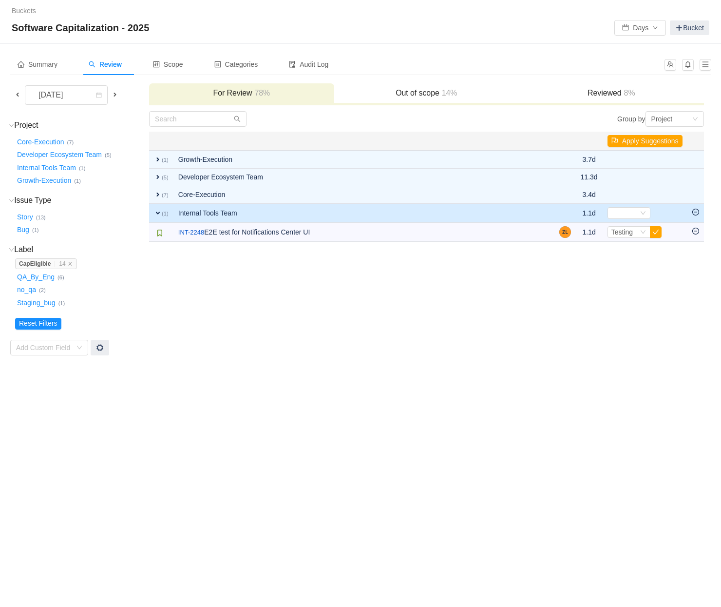
scroll to position [0, 0]
click at [278, 312] on td "Group by Project You will see tickets here after they were marked as out of sco…" at bounding box center [427, 233] width 556 height 245
click at [154, 209] on span "expand" at bounding box center [158, 213] width 8 height 8
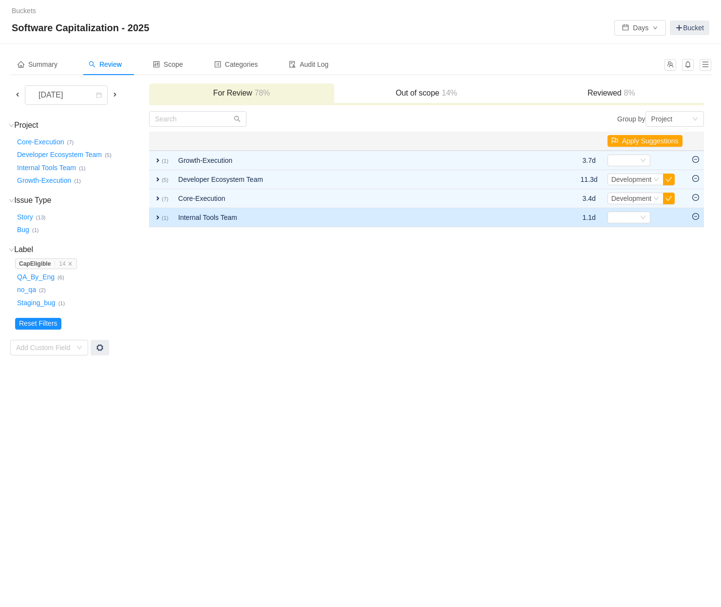
click at [154, 209] on td "expand (1)" at bounding box center [161, 217] width 24 height 19
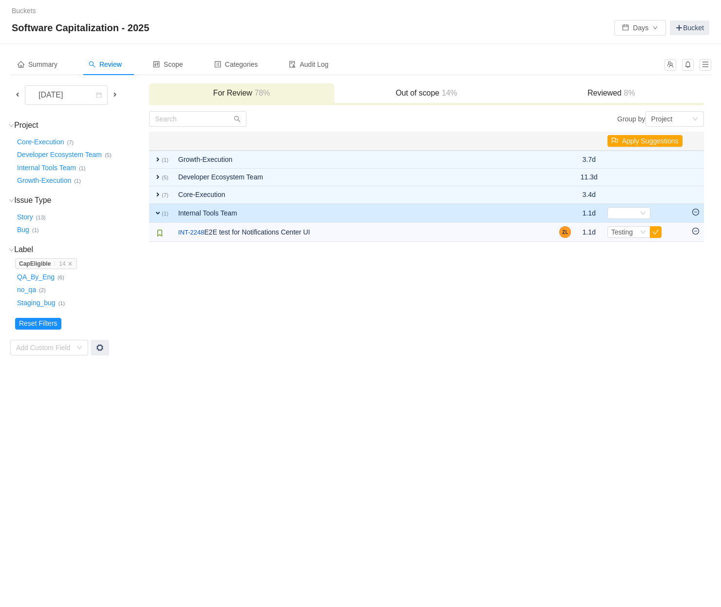
click at [115, 96] on span at bounding box center [115, 95] width 8 height 8
